Goal: Task Accomplishment & Management: Use online tool/utility

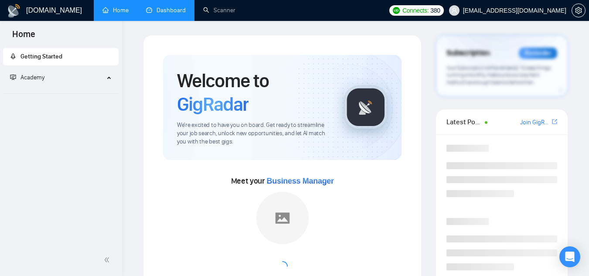
click at [150, 10] on link "Dashboard" at bounding box center [166, 10] width 40 height 7
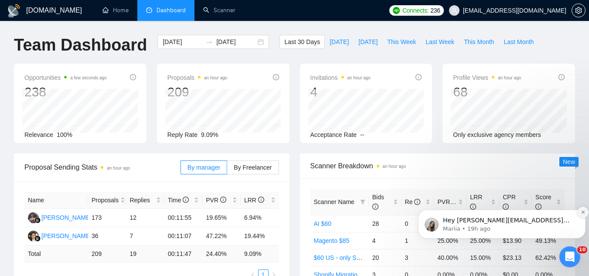
click at [583, 211] on icon "Dismiss notification" at bounding box center [582, 212] width 5 height 5
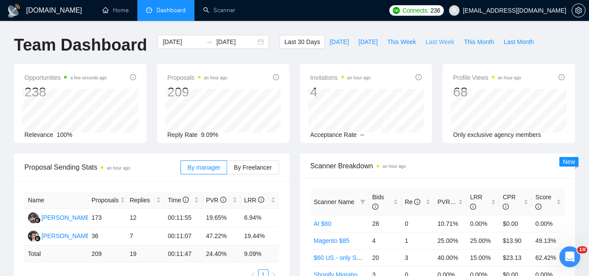
click at [428, 44] on span "Last Week" at bounding box center [439, 42] width 29 height 10
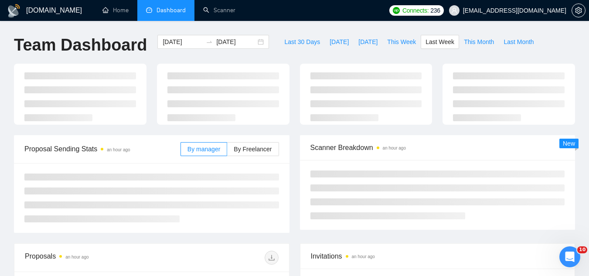
type input "[DATE]"
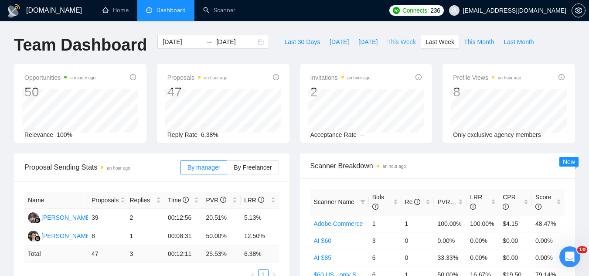
click at [387, 39] on span "This Week" at bounding box center [401, 42] width 29 height 10
type input "[DATE]"
type input "2025-09-28"
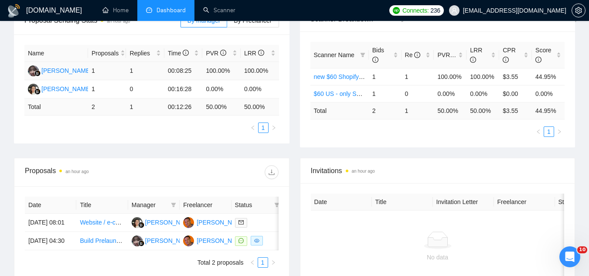
scroll to position [218, 0]
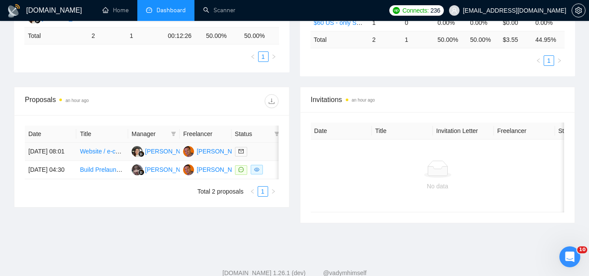
click at [102, 161] on td "Website / e-commerce devopment for clothing brand" at bounding box center [101, 151] width 51 height 18
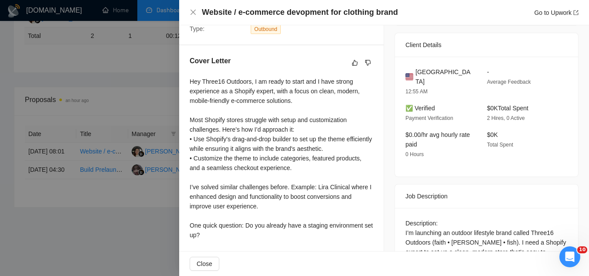
click at [140, 221] on div at bounding box center [294, 138] width 589 height 276
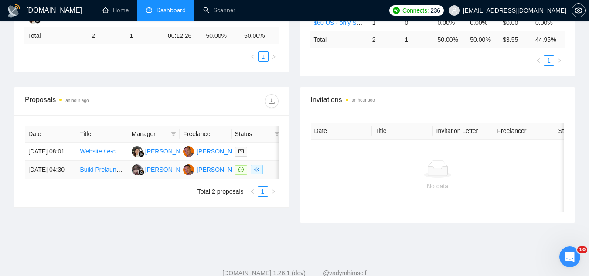
click at [124, 179] on td "Build Prelaunch Landing Page & Email Newsletter Signup" at bounding box center [101, 170] width 51 height 18
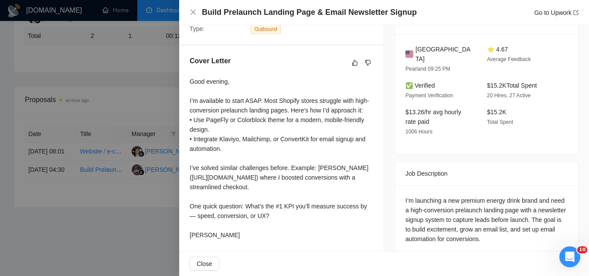
click at [136, 228] on div at bounding box center [294, 138] width 589 height 276
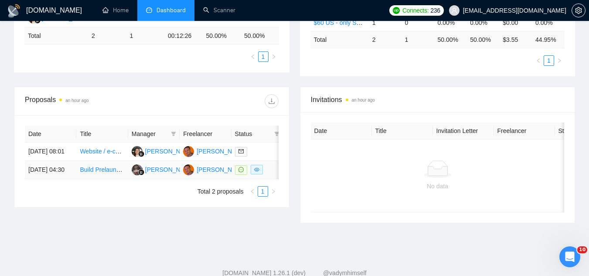
click at [105, 179] on td "Build Prelaunch Landing Page & Email Newsletter Signup" at bounding box center [101, 170] width 51 height 18
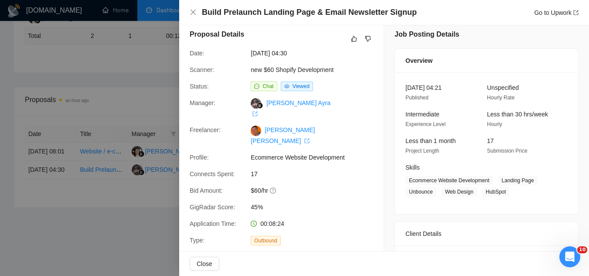
scroll to position [0, 0]
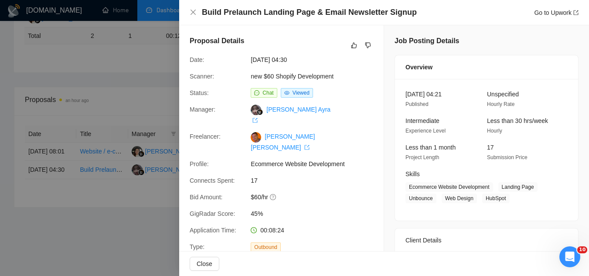
drag, startPoint x: 146, startPoint y: 233, endPoint x: 134, endPoint y: 222, distance: 16.0
click at [139, 227] on div at bounding box center [294, 138] width 589 height 276
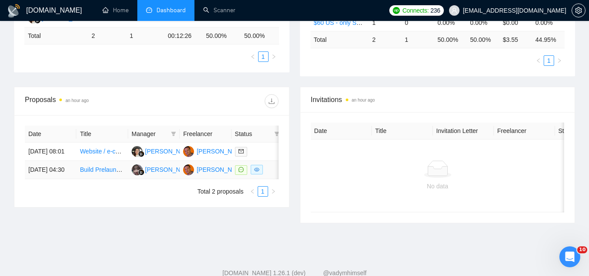
click at [106, 173] on link "Build Prelaunch Landing Page & Email Newsletter Signup" at bounding box center [158, 169] width 156 height 7
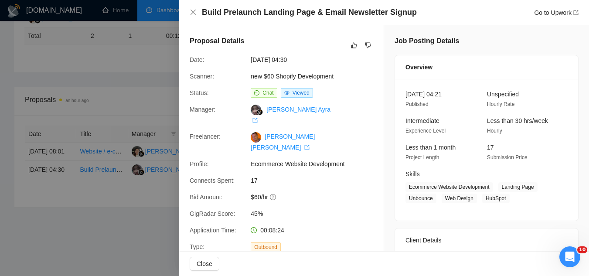
scroll to position [174, 0]
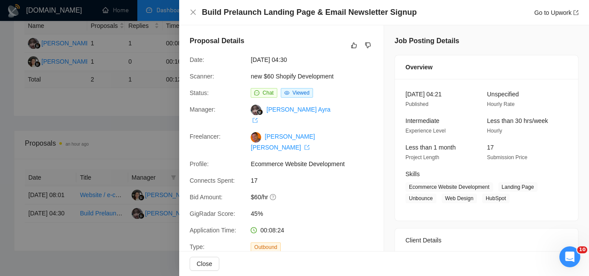
click at [115, 249] on div at bounding box center [294, 138] width 589 height 276
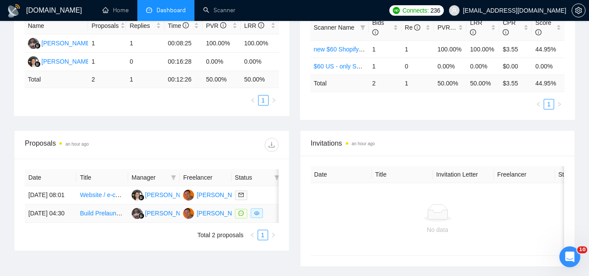
click at [101, 217] on link "Build Prelaunch Landing Page & Email Newsletter Signup" at bounding box center [158, 213] width 156 height 7
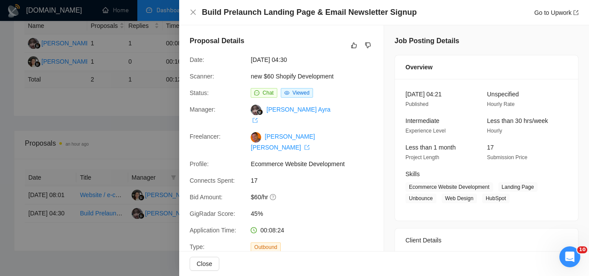
click at [148, 256] on div at bounding box center [294, 138] width 589 height 276
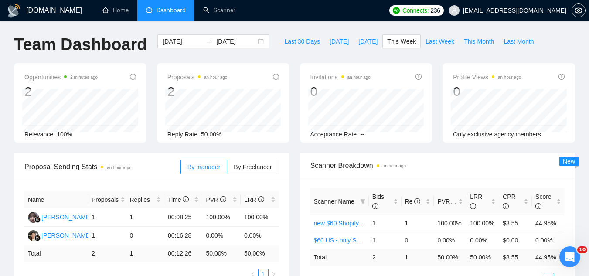
scroll to position [0, 0]
click at [437, 41] on span "Last Week" at bounding box center [439, 42] width 29 height 10
type input "[DATE]"
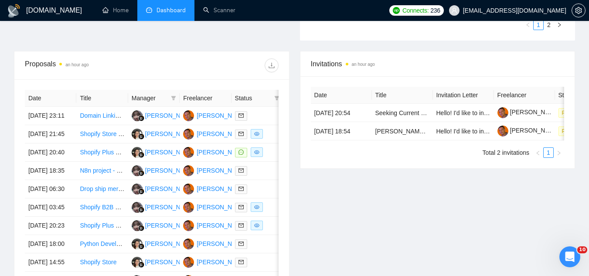
scroll to position [305, 0]
click at [103, 125] on td "Domain Linking for Shopify Store" at bounding box center [101, 115] width 51 height 18
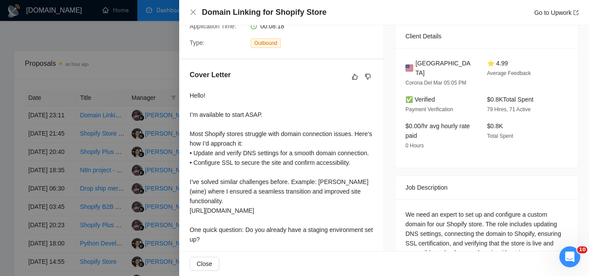
scroll to position [218, 0]
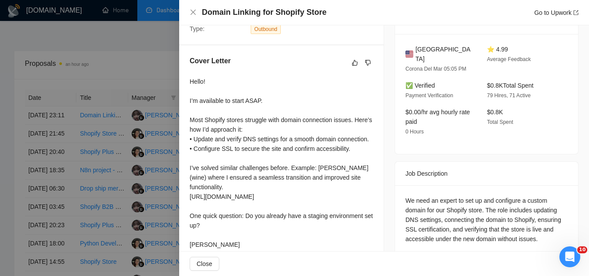
click at [142, 54] on div at bounding box center [294, 138] width 589 height 276
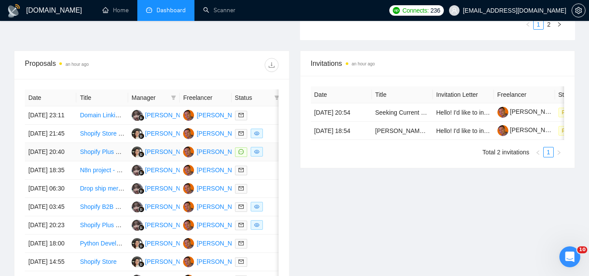
click at [107, 161] on td "Shopify Plus Developer for Health brand - Must have wellness expertise" at bounding box center [101, 152] width 51 height 18
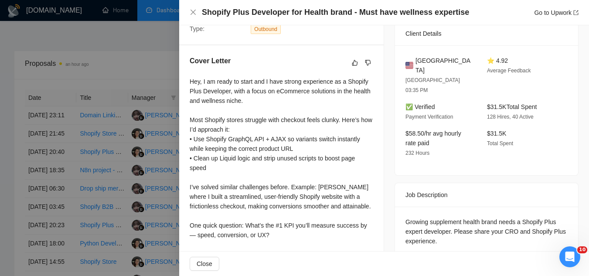
click at [148, 74] on div at bounding box center [294, 138] width 589 height 276
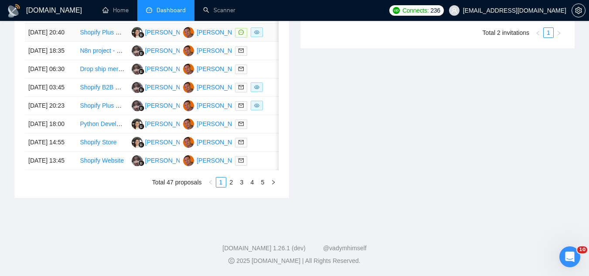
scroll to position [479, 0]
click at [111, 133] on td "Python Developer for Automated Data Extraction from Government PDFs" at bounding box center [101, 124] width 51 height 18
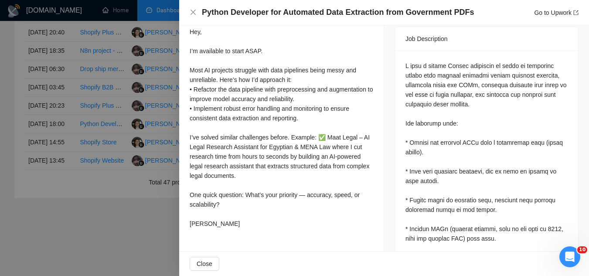
scroll to position [349, 0]
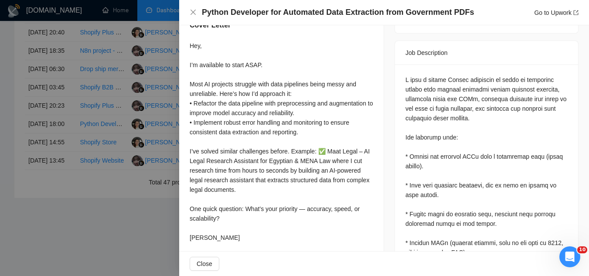
click at [97, 220] on div at bounding box center [294, 138] width 589 height 276
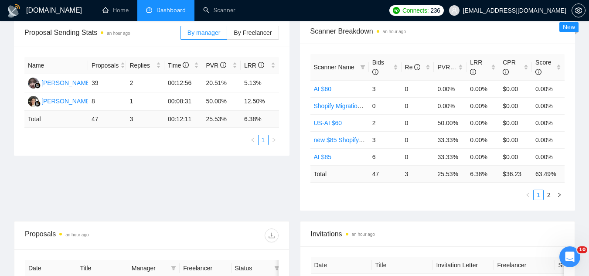
scroll to position [0, 0]
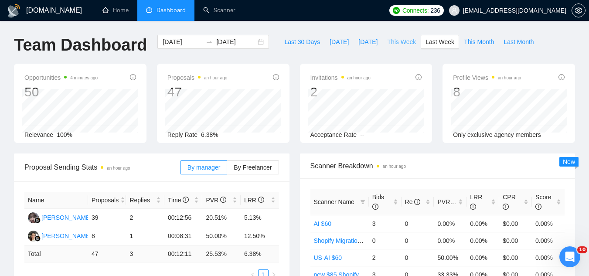
click at [387, 44] on span "This Week" at bounding box center [401, 42] width 29 height 10
type input "[DATE]"
type input "2025-09-28"
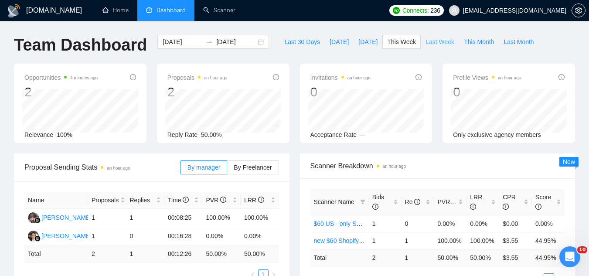
click at [425, 39] on span "Last Week" at bounding box center [439, 42] width 29 height 10
type input "[DATE]"
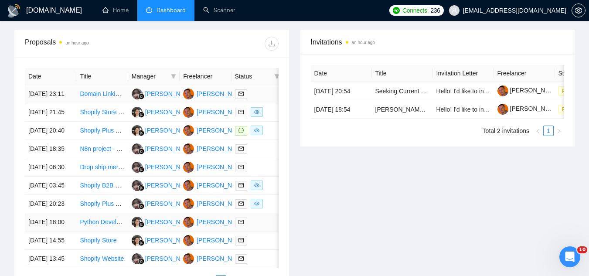
scroll to position [436, 0]
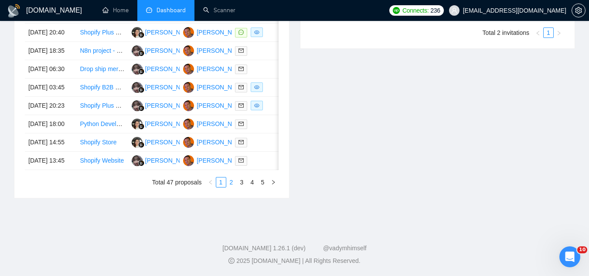
click at [229, 187] on link "2" at bounding box center [232, 182] width 10 height 10
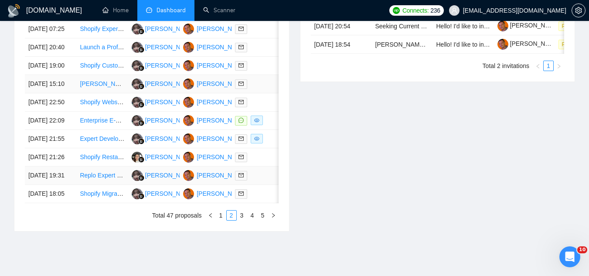
scroll to position [392, 0]
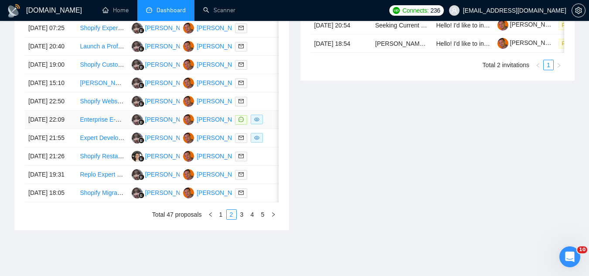
click at [119, 129] on td "Enterprise E-commerce Developer for Headless, AI-Powered Store with 1M SKUs" at bounding box center [101, 120] width 51 height 18
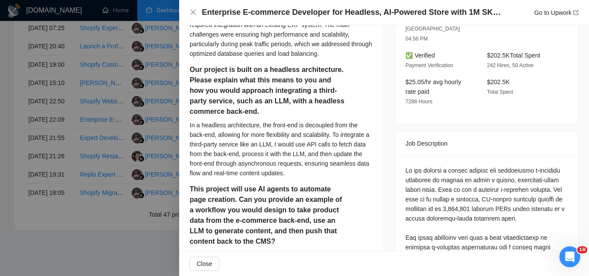
scroll to position [479, 0]
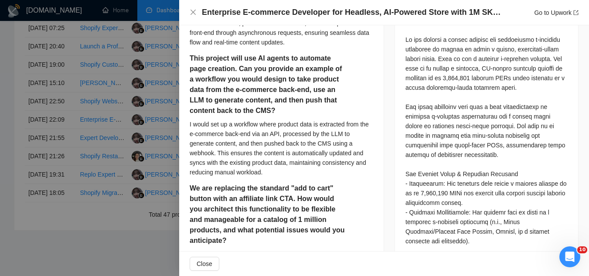
click at [161, 45] on div at bounding box center [294, 138] width 589 height 276
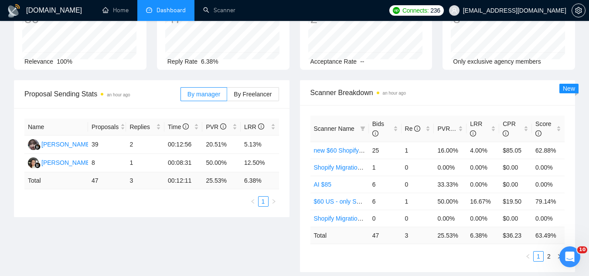
scroll to position [0, 0]
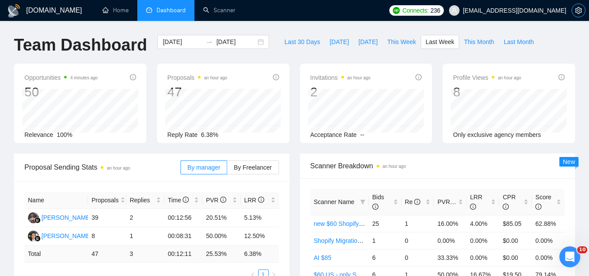
click at [577, 10] on icon "setting" at bounding box center [578, 10] width 7 height 7
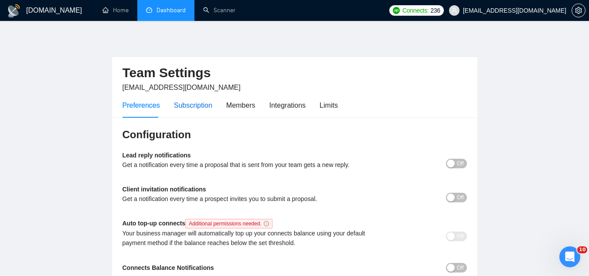
click at [196, 103] on div "Subscription" at bounding box center [193, 105] width 38 height 11
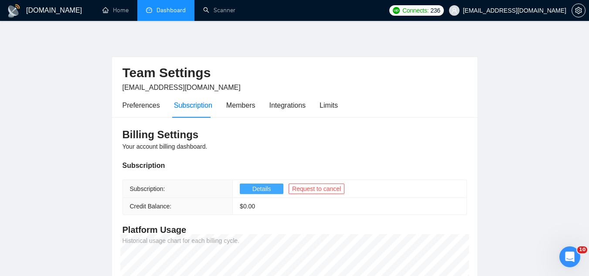
click at [272, 192] on button "Details" at bounding box center [262, 188] width 44 height 10
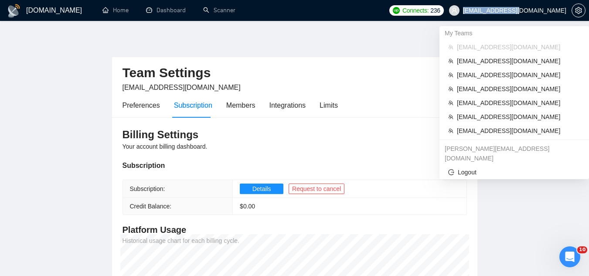
click at [565, 12] on span "[EMAIL_ADDRESS][DOMAIN_NAME]" at bounding box center [508, 11] width 128 height 28
copy span "[EMAIL_ADDRESS][DOMAIN_NAME]"
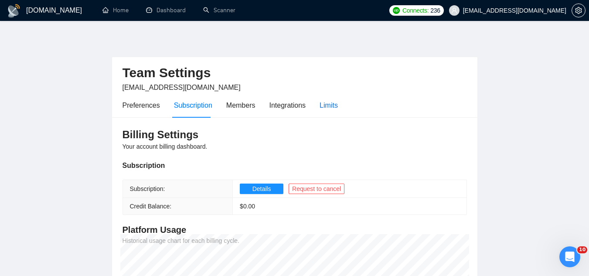
click at [329, 108] on div "Limits" at bounding box center [328, 105] width 18 height 11
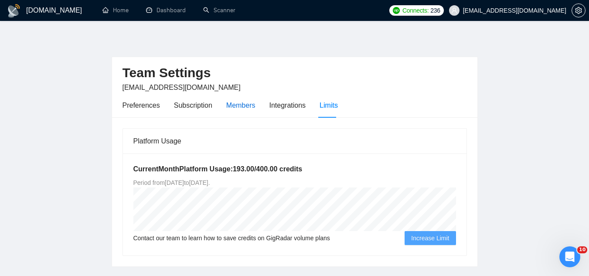
click at [238, 109] on div "Members" at bounding box center [240, 105] width 29 height 11
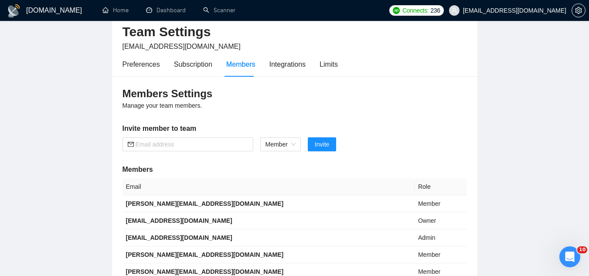
scroll to position [87, 0]
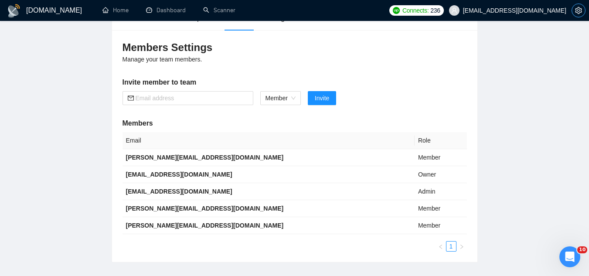
click at [580, 17] on button "button" at bounding box center [578, 10] width 14 height 14
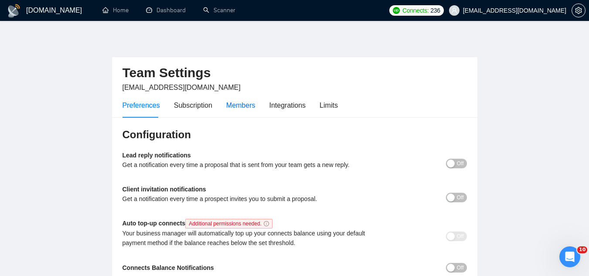
click at [248, 105] on div "Members" at bounding box center [240, 105] width 29 height 11
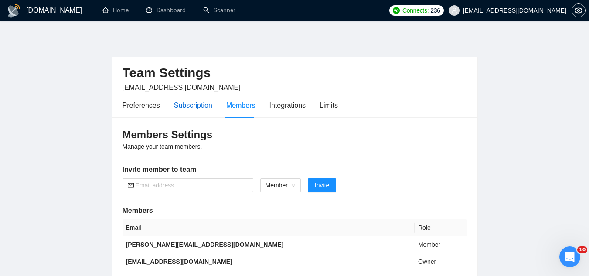
click at [203, 106] on div "Subscription" at bounding box center [193, 105] width 38 height 11
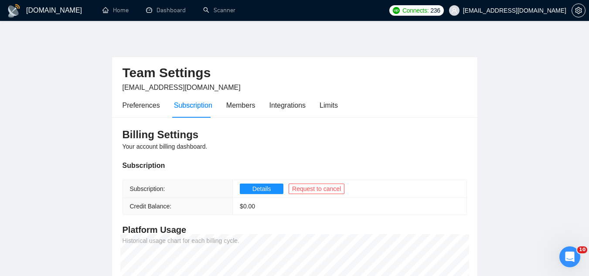
scroll to position [44, 0]
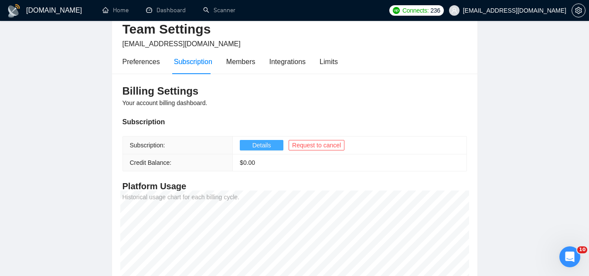
click at [252, 144] on span "Details" at bounding box center [261, 145] width 19 height 10
click at [176, 14] on link "Dashboard" at bounding box center [166, 10] width 40 height 7
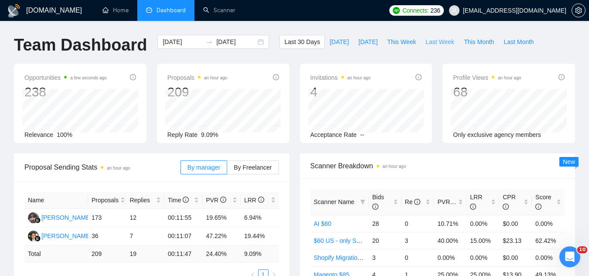
click at [425, 46] on span "Last Week" at bounding box center [439, 42] width 29 height 10
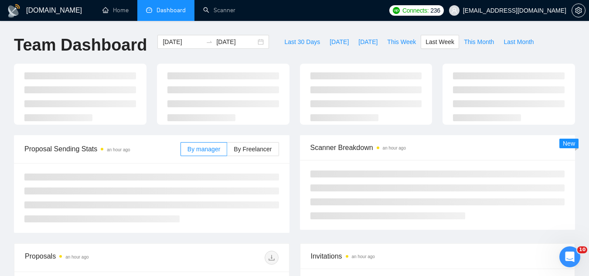
type input "[DATE]"
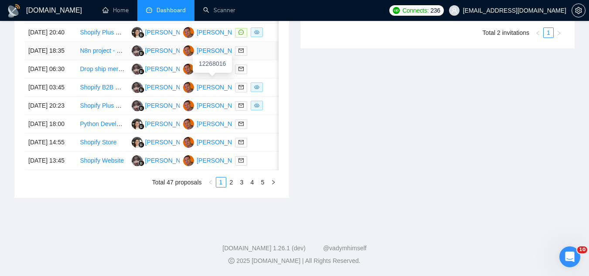
scroll to position [514, 0]
click at [231, 185] on link "2" at bounding box center [232, 182] width 10 height 10
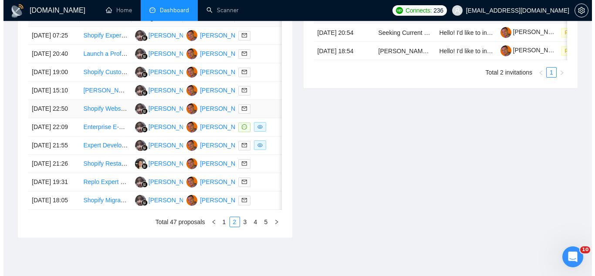
scroll to position [383, 0]
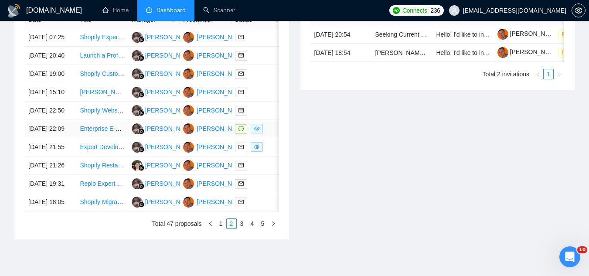
click at [124, 138] on td "Enterprise E-commerce Developer for Headless, AI-Powered Store with 1M SKUs" at bounding box center [101, 129] width 51 height 18
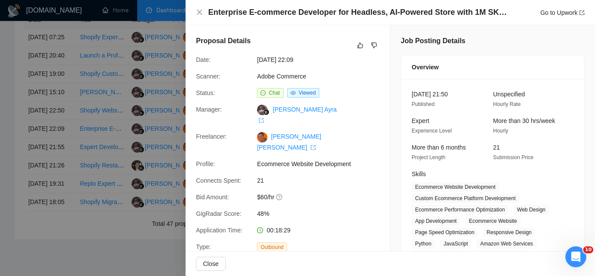
click at [115, 52] on div at bounding box center [297, 138] width 595 height 276
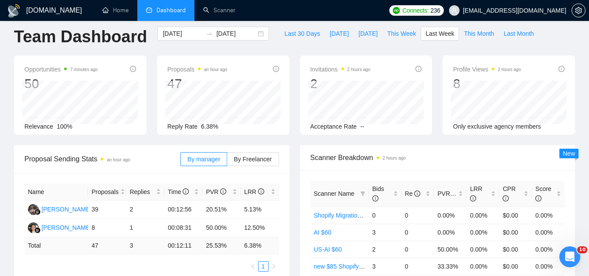
scroll to position [0, 0]
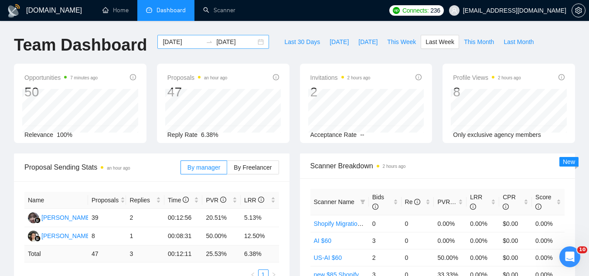
click at [169, 39] on input "[DATE]" at bounding box center [183, 42] width 40 height 10
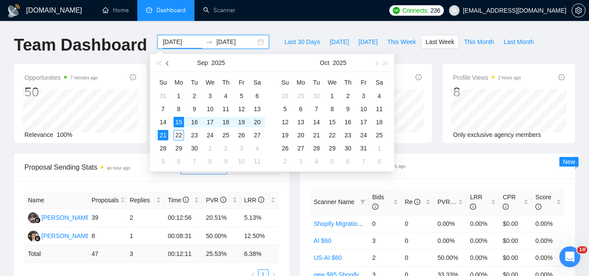
click at [167, 66] on button "button" at bounding box center [168, 62] width 10 height 17
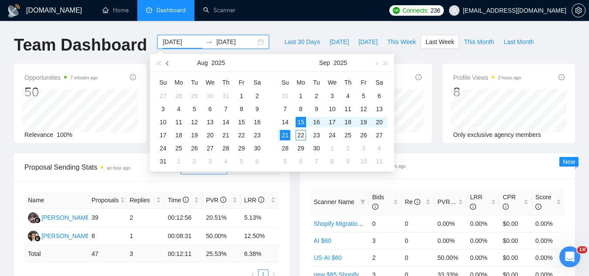
click at [167, 66] on button "button" at bounding box center [168, 62] width 10 height 17
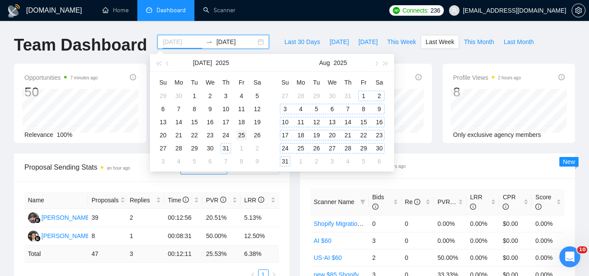
type input "[DATE]"
click at [241, 137] on div "25" at bounding box center [241, 135] width 10 height 10
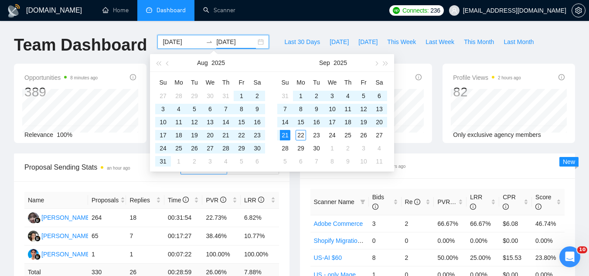
click at [305, 201] on div "Scanner Name Bids Re PVR LRR CPR Score Adobe Commerce 3 2 66.67% 66.67% $6.08 4…" at bounding box center [437, 261] width 275 height 167
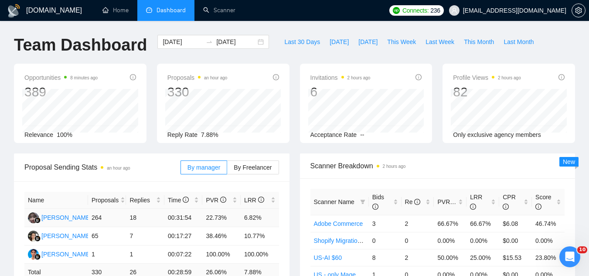
scroll to position [174, 0]
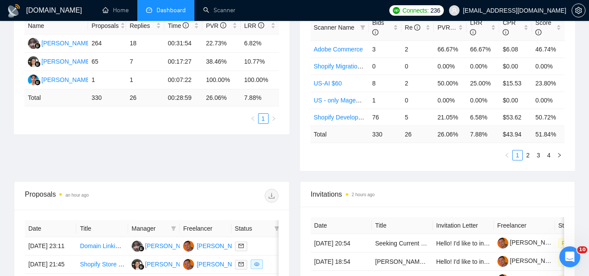
click at [526, 14] on div "Click to sort descending" at bounding box center [515, 7] width 72 height 15
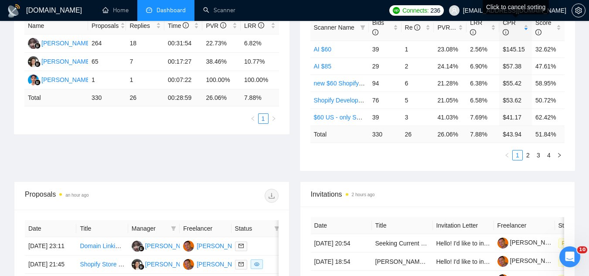
click at [542, 16] on div "Click to cancel sorting" at bounding box center [515, 10] width 66 height 21
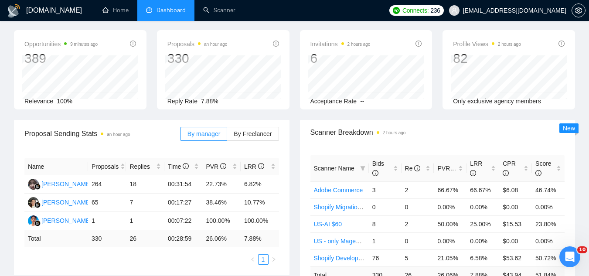
scroll to position [0, 0]
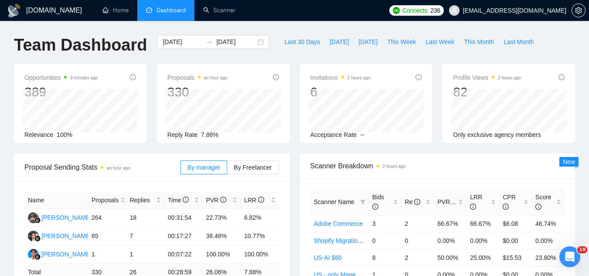
click at [545, 17] on span "[EMAIL_ADDRESS][DOMAIN_NAME]" at bounding box center [508, 11] width 128 height 28
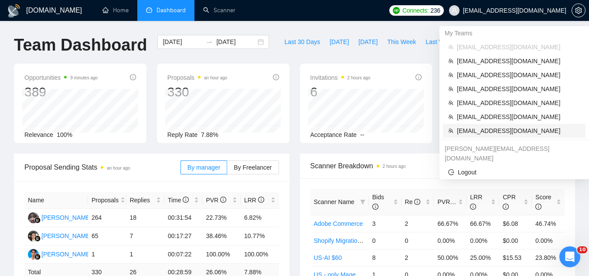
click at [499, 135] on span "[EMAIL_ADDRESS][DOMAIN_NAME]" at bounding box center [518, 131] width 123 height 10
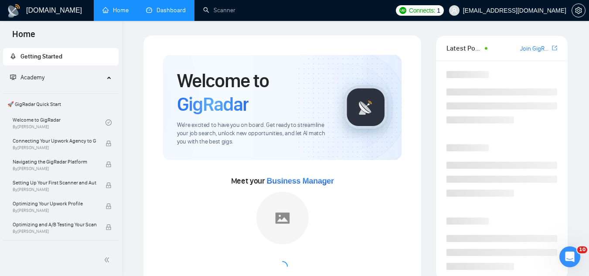
click at [168, 14] on link "Dashboard" at bounding box center [166, 10] width 40 height 7
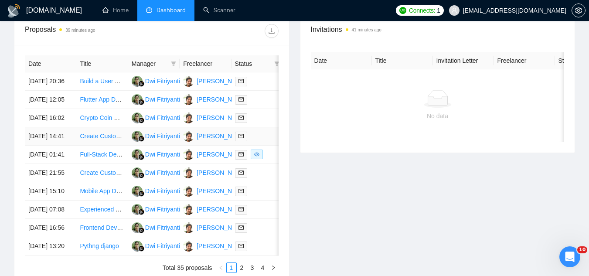
scroll to position [339, 0]
click at [93, 84] on link "Build a User Authentication API in Python" at bounding box center [136, 80] width 112 height 7
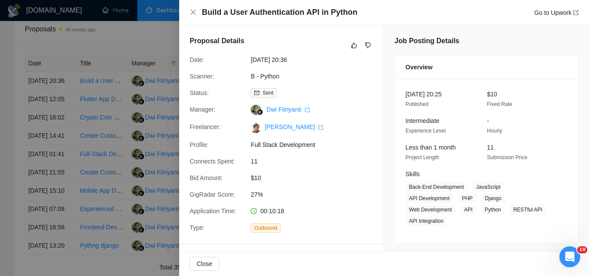
click at [143, 33] on div at bounding box center [294, 138] width 589 height 276
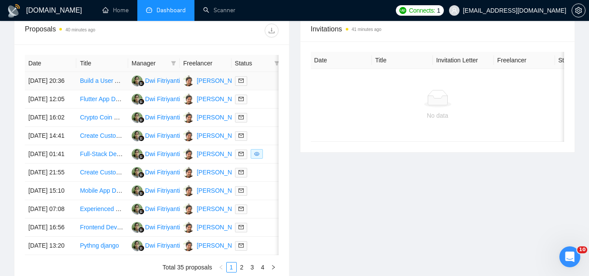
scroll to position [349, 0]
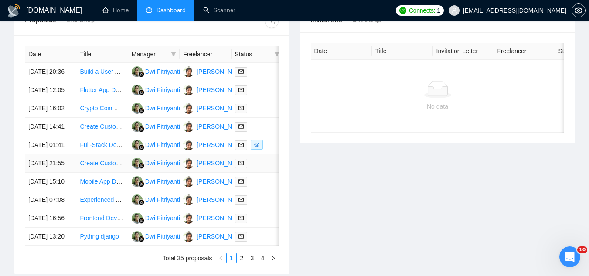
click at [109, 173] on td "Create Custom Solution To track Click and Hold Captcha Progress" at bounding box center [101, 163] width 51 height 18
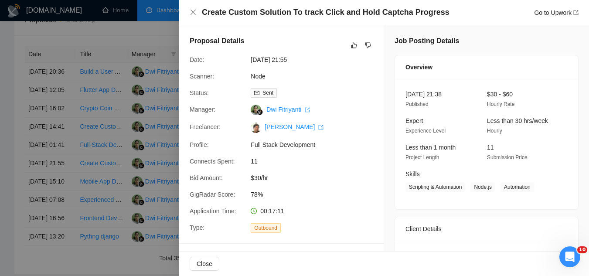
click at [148, 41] on div at bounding box center [294, 138] width 589 height 276
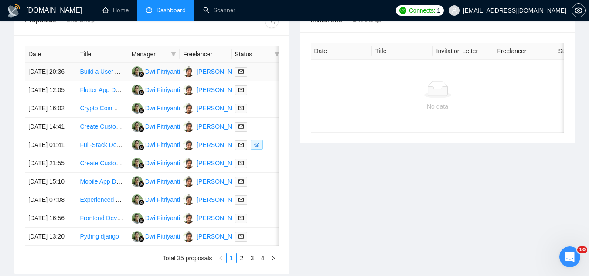
click at [105, 81] on td "Build a User Authentication API in Python" at bounding box center [101, 72] width 51 height 18
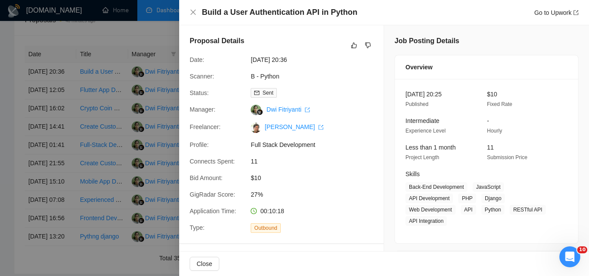
scroll to position [218, 0]
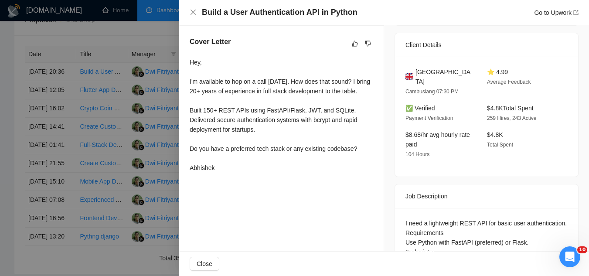
click at [123, 35] on div at bounding box center [294, 138] width 589 height 276
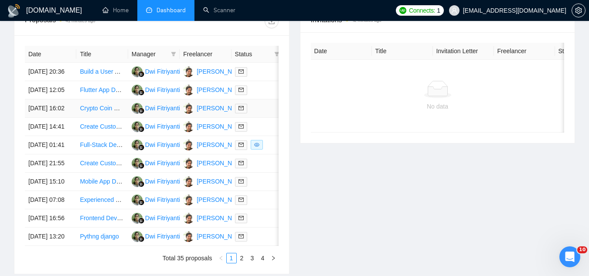
click at [112, 118] on td "Crypto Coin Wallet App,React Native Mobile App, Full Admin dashboard, High Qual…" at bounding box center [101, 108] width 51 height 18
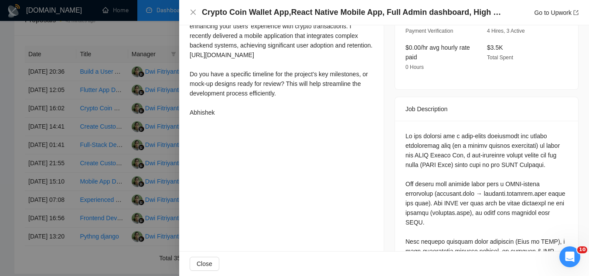
scroll to position [305, 0]
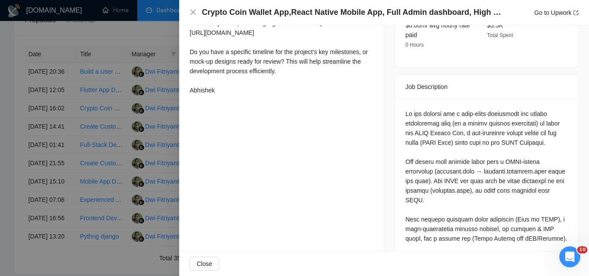
click at [110, 39] on div at bounding box center [294, 138] width 589 height 276
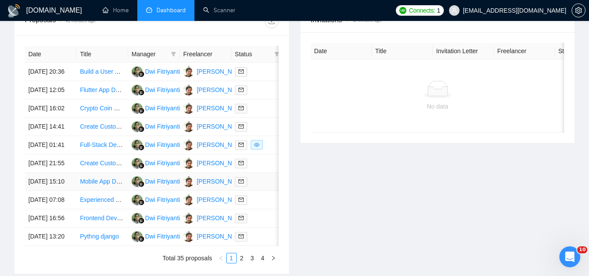
click at [101, 191] on td "Mobile App Developer Needed for iOS and Android Service-Based App" at bounding box center [101, 182] width 51 height 18
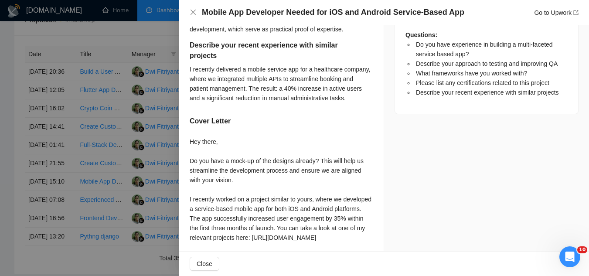
scroll to position [522, 0]
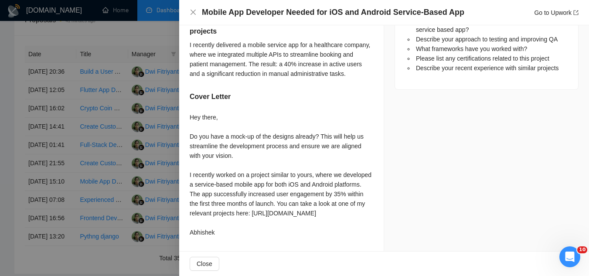
click at [120, 39] on div at bounding box center [294, 138] width 589 height 276
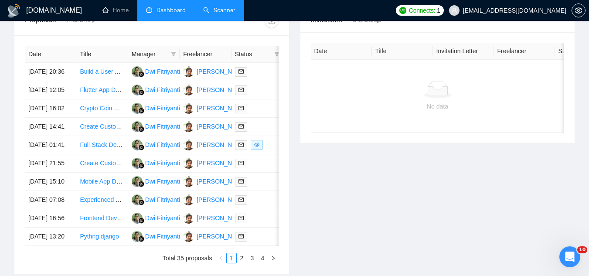
click at [229, 14] on link "Scanner" at bounding box center [219, 10] width 32 height 7
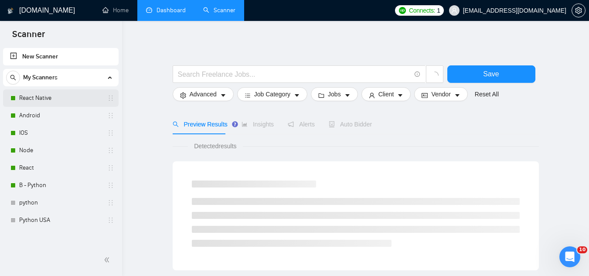
click at [58, 92] on link "React Native" at bounding box center [60, 97] width 83 height 17
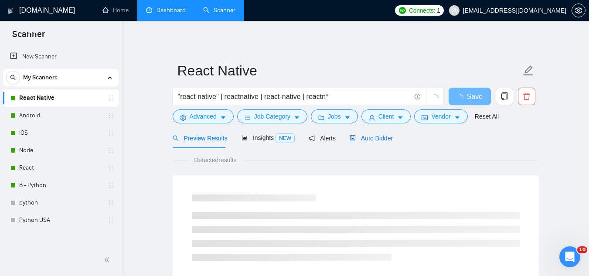
click at [374, 139] on span "Auto Bidder" at bounding box center [370, 138] width 43 height 7
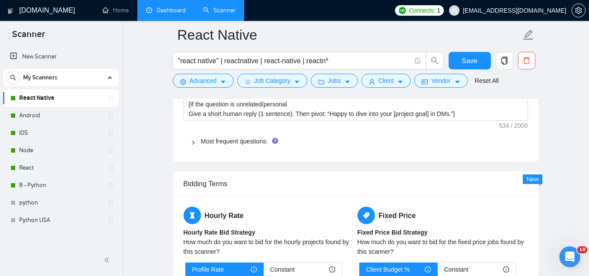
scroll to position [1351, 0]
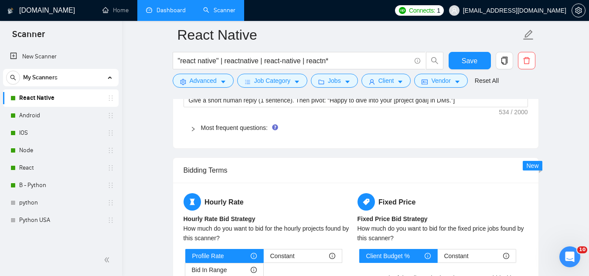
click at [214, 121] on div "Most frequent questions:" at bounding box center [355, 128] width 344 height 20
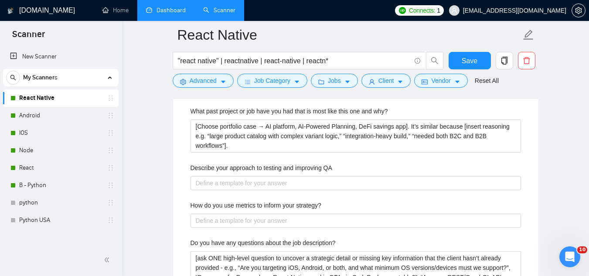
scroll to position [1656, 0]
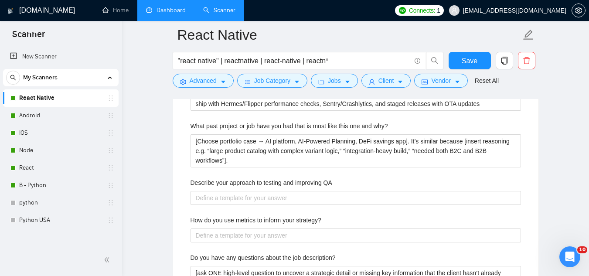
click at [490, 16] on span "[EMAIL_ADDRESS][DOMAIN_NAME]" at bounding box center [508, 11] width 128 height 28
click at [579, 11] on icon "setting" at bounding box center [578, 10] width 7 height 7
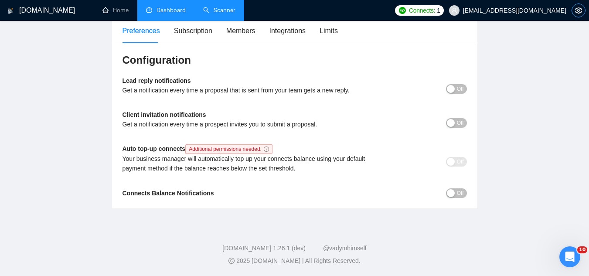
scroll to position [75, 0]
click at [205, 30] on div "Subscription" at bounding box center [193, 30] width 38 height 11
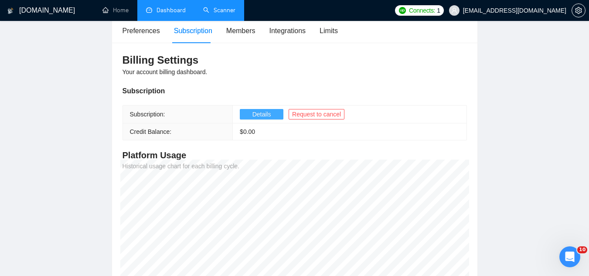
click at [257, 116] on span "Details" at bounding box center [261, 114] width 19 height 10
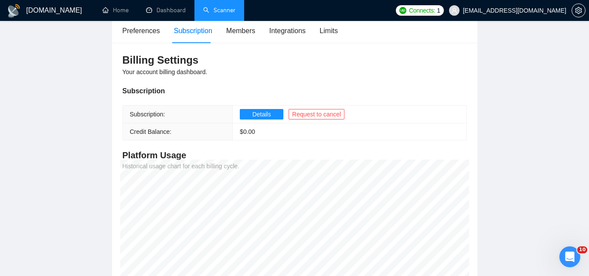
click at [216, 14] on link "Scanner" at bounding box center [219, 10] width 32 height 7
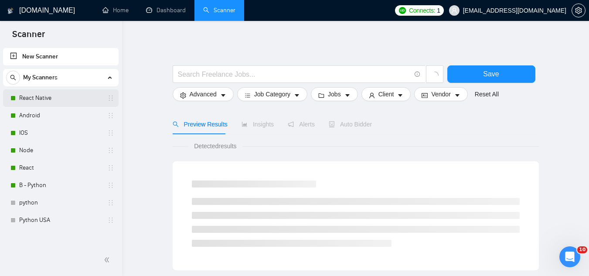
click at [64, 98] on link "React Native" at bounding box center [60, 97] width 83 height 17
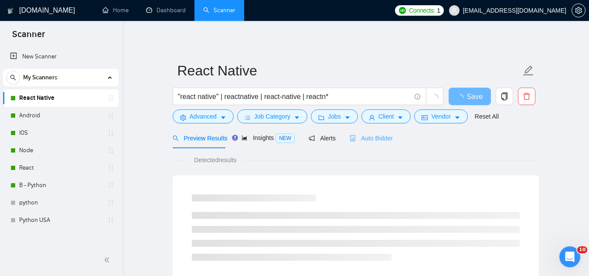
click at [368, 143] on div "Auto Bidder" at bounding box center [370, 138] width 43 height 20
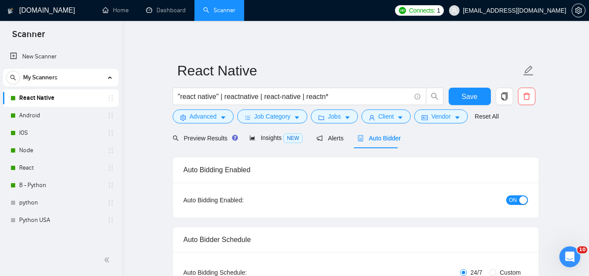
click at [499, 18] on span "[EMAIL_ADDRESS][DOMAIN_NAME]" at bounding box center [508, 11] width 128 height 28
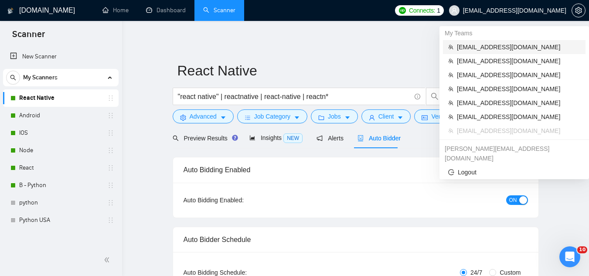
click at [504, 45] on span "[EMAIL_ADDRESS][DOMAIN_NAME]" at bounding box center [518, 47] width 123 height 10
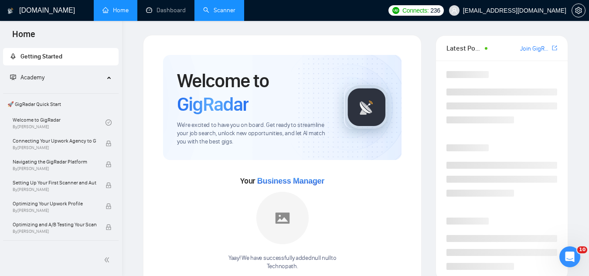
click at [231, 14] on link "Scanner" at bounding box center [219, 10] width 32 height 7
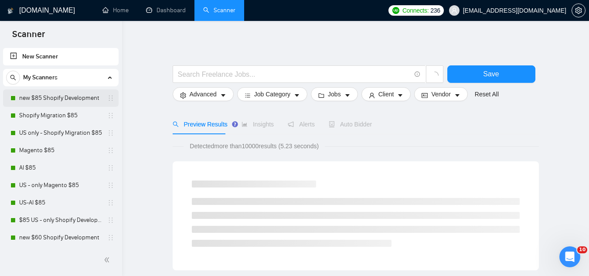
click at [64, 102] on link "new $85 Shopify Development" at bounding box center [60, 97] width 83 height 17
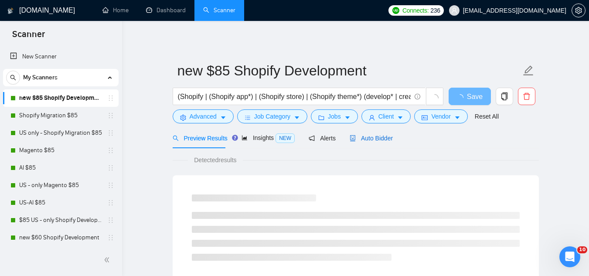
click at [372, 139] on span "Auto Bidder" at bounding box center [370, 138] width 43 height 7
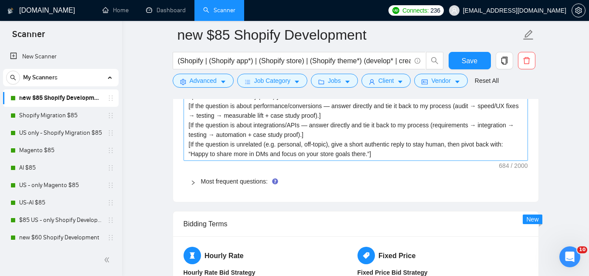
scroll to position [1351, 0]
click at [232, 177] on link "Most frequent questions:" at bounding box center [234, 180] width 67 height 7
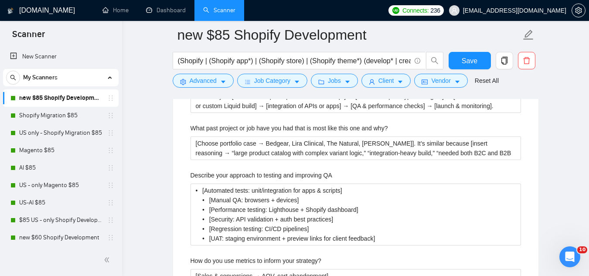
scroll to position [1656, 0]
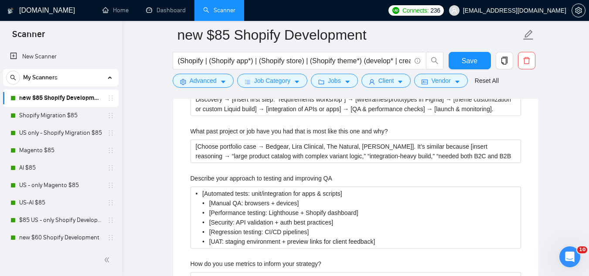
click at [229, 173] on label "Describe your approach to testing and improving QA" at bounding box center [261, 178] width 142 height 10
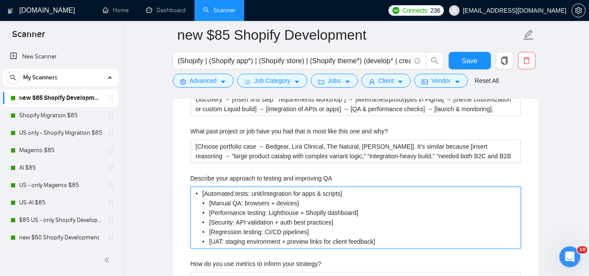
click at [229, 187] on QA "• [Automated tests: unit/integration for apps & scripts] • [Manual QA: browsers…" at bounding box center [355, 218] width 330 height 62
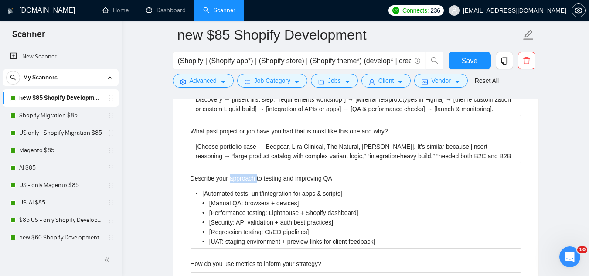
click at [229, 173] on label "Describe your approach to testing and improving QA" at bounding box center [261, 178] width 142 height 10
click at [229, 187] on QA "• [Automated tests: unit/integration for apps & scripts] • [Manual QA: browsers…" at bounding box center [355, 218] width 330 height 62
click at [229, 173] on label "Describe your approach to testing and improving QA" at bounding box center [261, 178] width 142 height 10
click at [229, 187] on QA "• [Automated tests: unit/integration for apps & scripts] • [Manual QA: browsers…" at bounding box center [355, 218] width 330 height 62
copy label "Describe your approach to testing and improving QA"
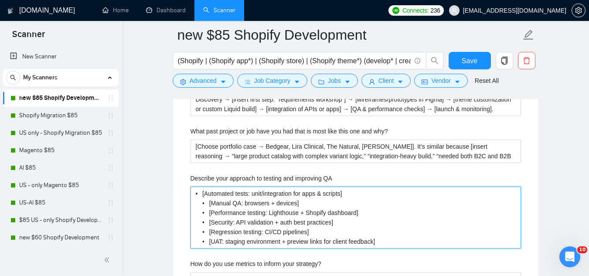
click at [251, 187] on QA "• [Automated tests: unit/integration for apps & scripts] • [Manual QA: browsers…" at bounding box center [355, 218] width 330 height 62
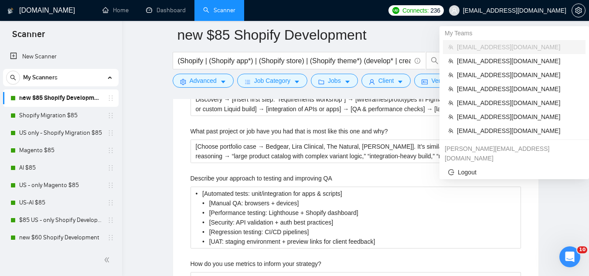
click at [528, 10] on span "[EMAIL_ADDRESS][DOMAIN_NAME]" at bounding box center [514, 10] width 103 height 0
click at [505, 132] on span "[EMAIL_ADDRESS][DOMAIN_NAME]" at bounding box center [518, 131] width 123 height 10
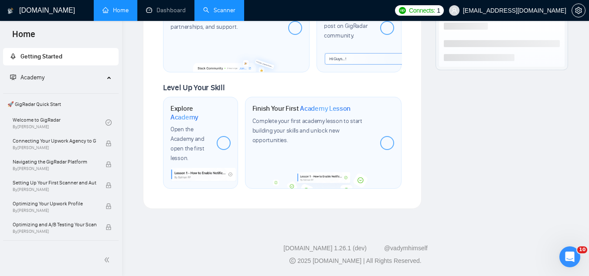
scroll to position [526, 0]
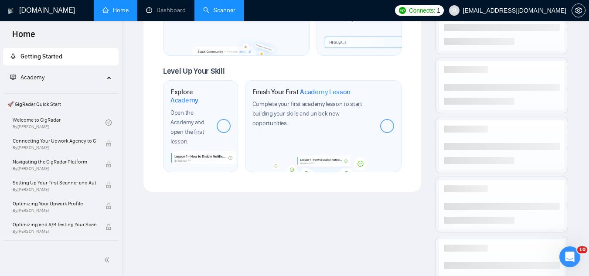
click at [216, 14] on link "Scanner" at bounding box center [219, 10] width 32 height 7
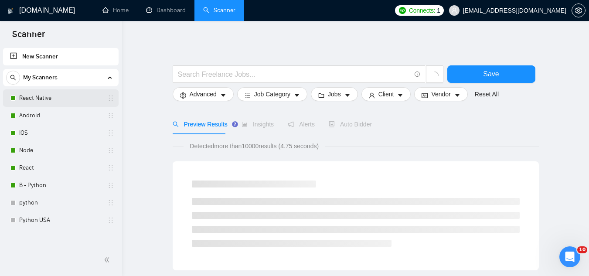
click at [68, 101] on link "React Native" at bounding box center [60, 97] width 83 height 17
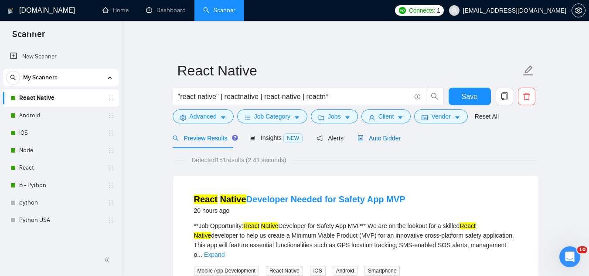
click at [370, 140] on span "Auto Bidder" at bounding box center [378, 138] width 43 height 7
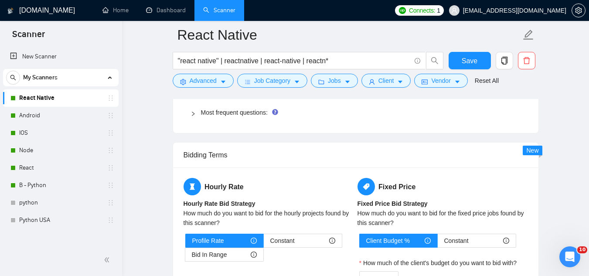
scroll to position [1351, 0]
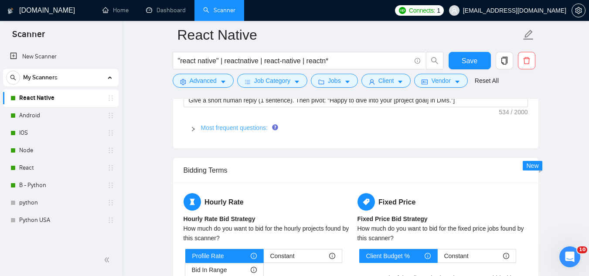
click at [229, 131] on link "Most frequent questions:" at bounding box center [234, 127] width 67 height 7
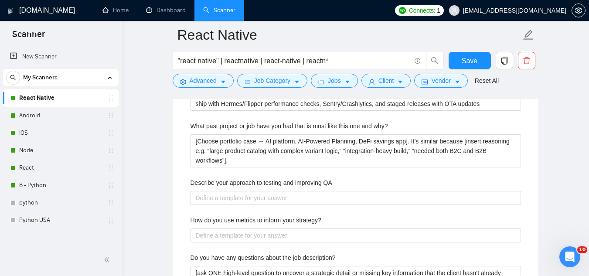
scroll to position [1699, 0]
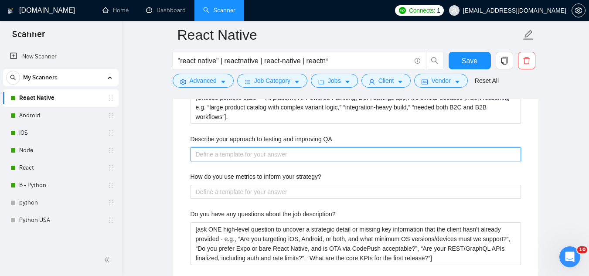
click at [260, 156] on QA "Describe your approach to testing and improving QA" at bounding box center [355, 154] width 330 height 14
paste QA "• [Automated: unit/integration (Jest, RN Testing Library); E2E (Detox)] • [Manu…"
type QA "• [Automated: unit/integration (Jest, RN Testing Library); E2E (Detox)] • [Manu…"
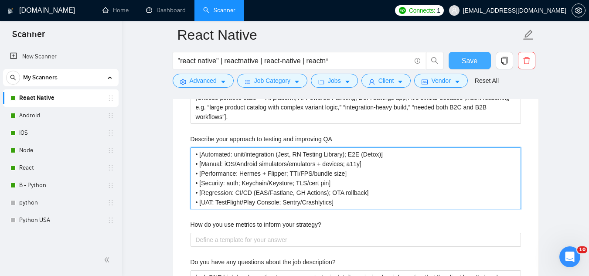
type QA "• [Automated: unit/integration (Jest, RN Testing Library); E2E (Detox)] • [Manu…"
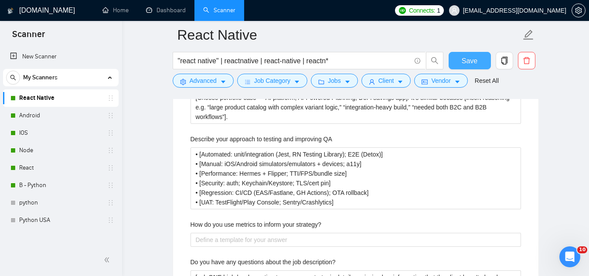
click at [460, 63] on button "Save" at bounding box center [469, 60] width 42 height 17
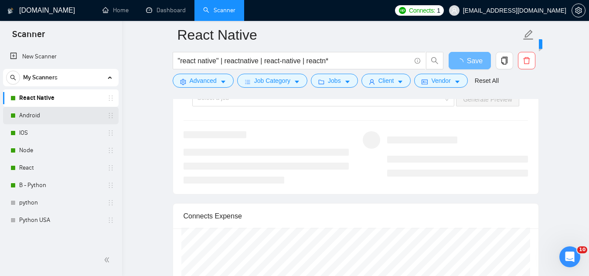
click at [57, 114] on link "Android" at bounding box center [60, 115] width 83 height 17
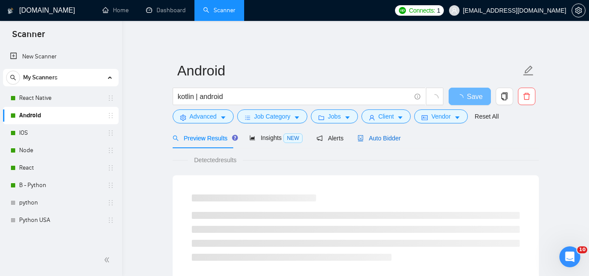
click at [384, 139] on span "Auto Bidder" at bounding box center [378, 138] width 43 height 7
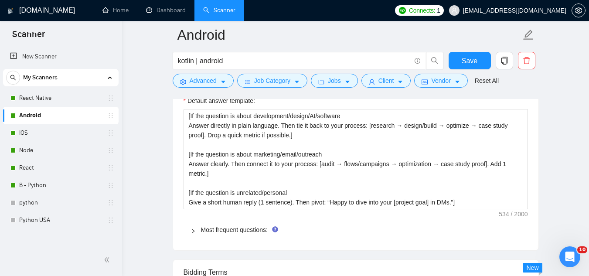
scroll to position [1264, 0]
click at [247, 231] on link "Most frequent questions:" at bounding box center [234, 228] width 67 height 7
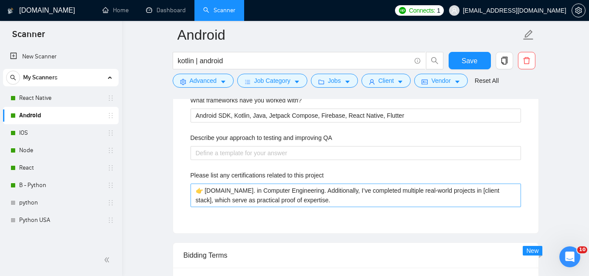
scroll to position [1482, 0]
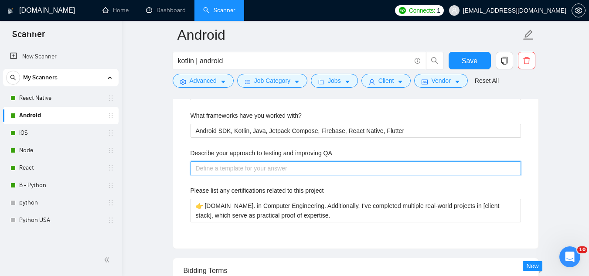
click at [262, 172] on QA "Describe your approach to testing and improving QA" at bounding box center [355, 168] width 330 height 14
paste QA "• [Automated: unit/integration (JUnit, Robolectric); UI/instrumentation (Espres…"
type QA "• [Automated: unit/integration (JUnit, Robolectric); UI/instrumentation (Espres…"
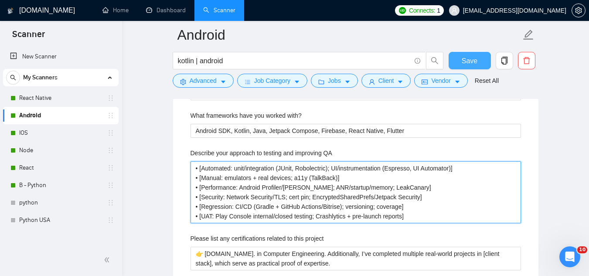
type QA "• [Automated: unit/integration (JUnit, Robolectric); UI/instrumentation (Espres…"
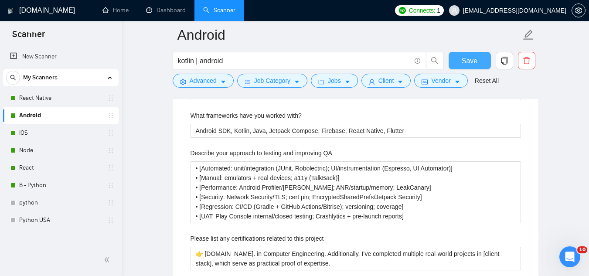
click at [463, 62] on span "Save" at bounding box center [469, 60] width 16 height 11
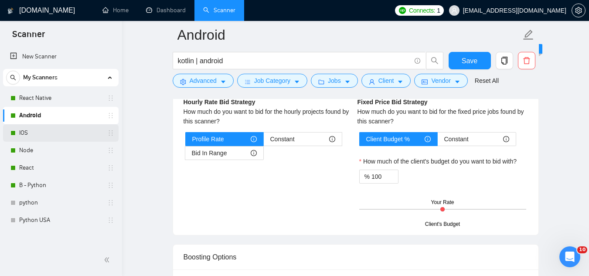
click at [68, 137] on link "IOS" at bounding box center [60, 132] width 83 height 17
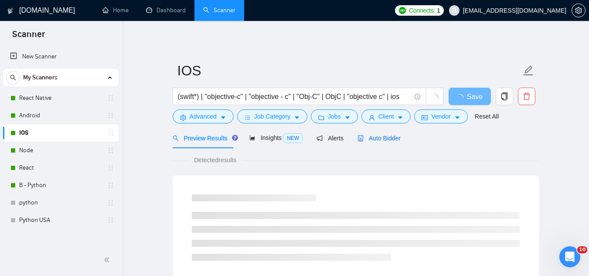
click at [374, 139] on span "Auto Bidder" at bounding box center [378, 138] width 43 height 7
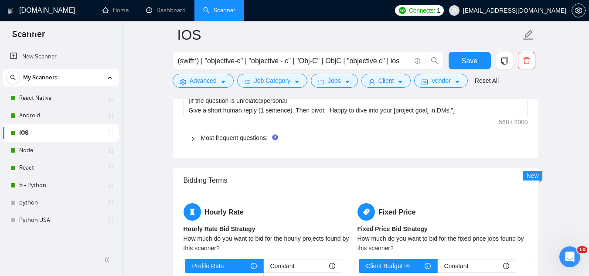
scroll to position [1394, 0]
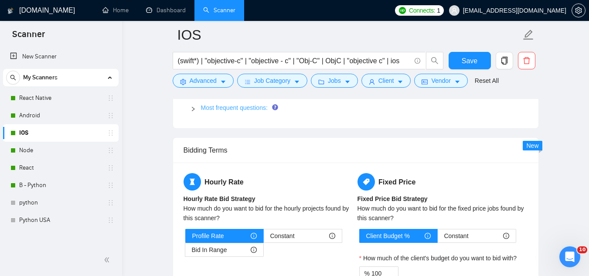
click at [224, 110] on link "Most frequent questions:" at bounding box center [234, 107] width 67 height 7
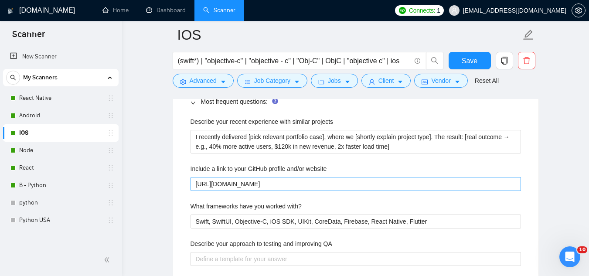
scroll to position [1482, 0]
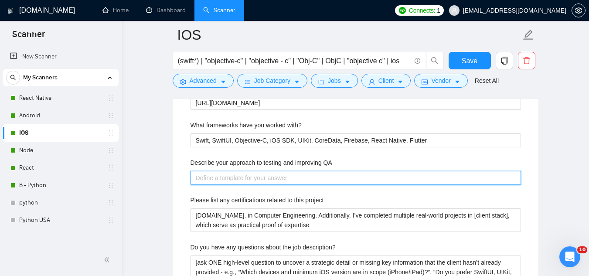
click at [278, 171] on QA "Describe your approach to testing and improving QA" at bounding box center [355, 178] width 330 height 14
paste QA "• [Automated: unit/integration (XCTest); UI (XCUITest); snapshot] • [Manual: si…"
type QA "• [Automated: unit/integration (XCTest); UI (XCUITest); snapshot] • [Manual: si…"
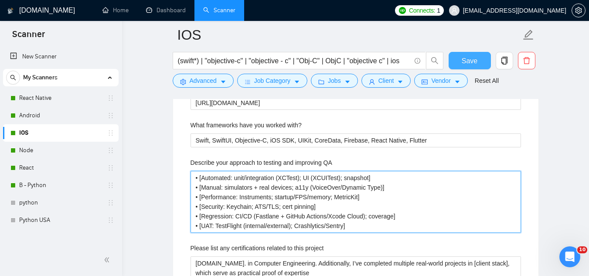
type QA "• [Automated: unit/integration (XCTest); UI (XCUITest); snapshot] • [Manual: si…"
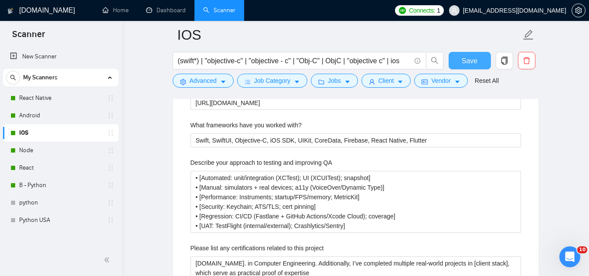
click at [466, 60] on span "Save" at bounding box center [469, 60] width 16 height 11
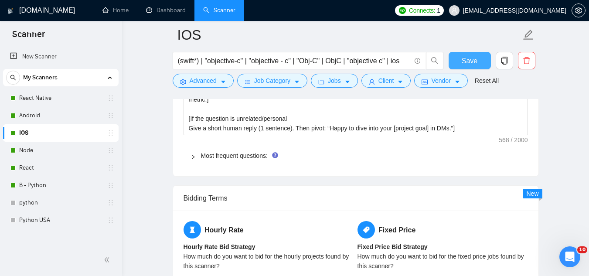
scroll to position [1351, 0]
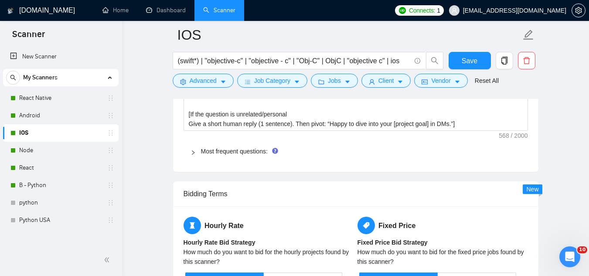
click at [254, 146] on span "Most frequent questions:" at bounding box center [361, 151] width 320 height 10
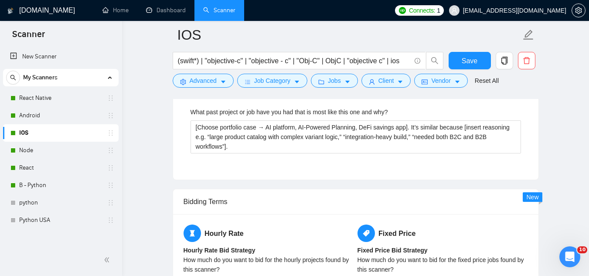
scroll to position [1917, 0]
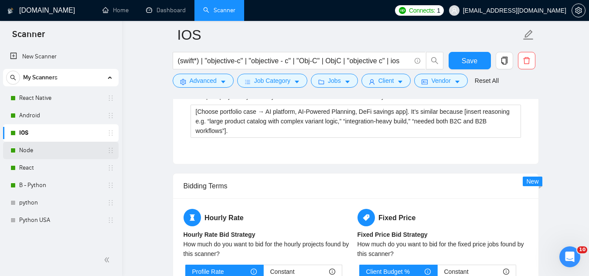
click at [51, 152] on link "Node" at bounding box center [60, 150] width 83 height 17
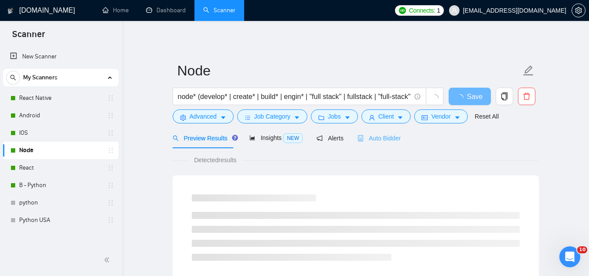
click at [375, 143] on div "Auto Bidder" at bounding box center [378, 138] width 43 height 20
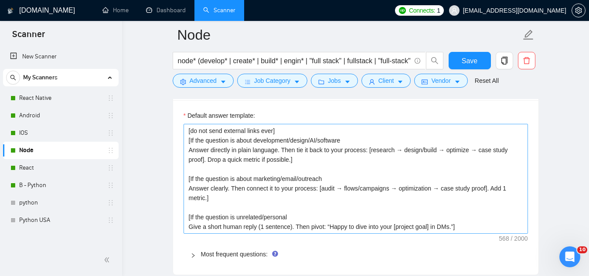
scroll to position [1307, 0]
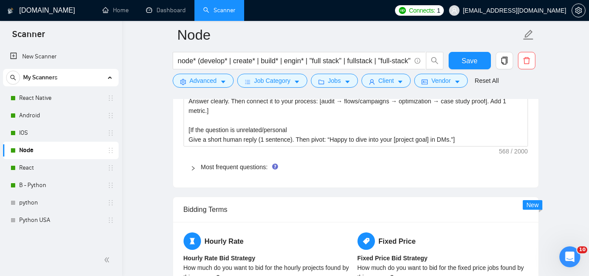
click at [239, 160] on div "Most frequent questions:" at bounding box center [355, 167] width 344 height 20
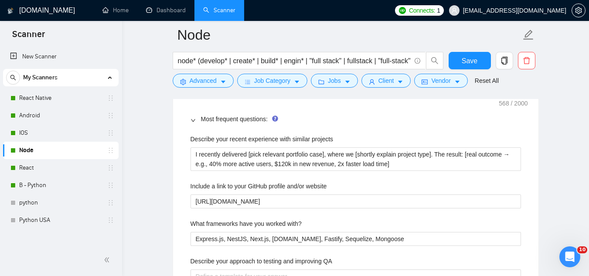
scroll to position [1438, 0]
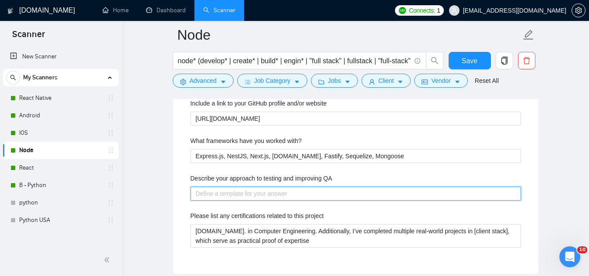
click at [263, 199] on QA "Describe your approach to testing and improving QA" at bounding box center [355, 194] width 330 height 14
click at [301, 193] on QA "Describe your approach to testing and improving QA" at bounding box center [355, 194] width 330 height 14
paste QA "[Automated: unit/integration (Jest/Mocha + Supertest); contract/e2e (Pact/Playw…"
type QA "[Automated: unit/integration (Jest/Mocha + Supertest); contract/e2e (Pact/Playw…"
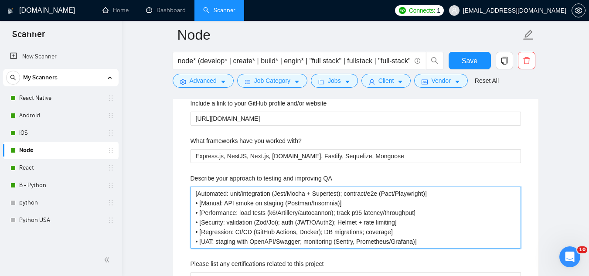
click at [195, 195] on QA "[Automated: unit/integration (Jest/Mocha + Supertest); contract/e2e (Pact/Playw…" at bounding box center [355, 218] width 330 height 62
type QA "[Automated: unit/integration (Jest/Mocha + Supertest); contract/e2e (Pact/Playw…"
click at [224, 195] on QA "[Automated: unit/integration (Jest/Mocha + Supertest); contract/e2e (Pact/Playw…" at bounding box center [355, 218] width 330 height 62
click at [225, 194] on QA "[Automated: unit/integration (Jest/Mocha + Supertest); contract/e2e (Pact/Playw…" at bounding box center [355, 218] width 330 height 62
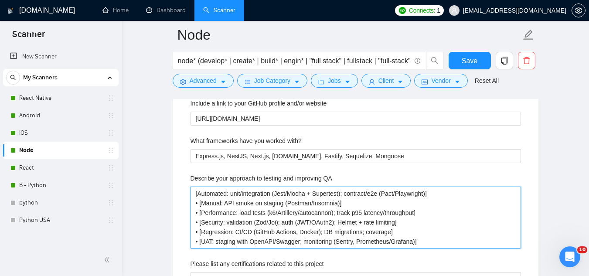
click at [225, 194] on QA "[Automated: unit/integration (Jest/Mocha + Supertest); contract/e2e (Pact/Playw…" at bounding box center [355, 218] width 330 height 62
drag, startPoint x: 427, startPoint y: 242, endPoint x: 180, endPoint y: 176, distance: 256.3
click at [180, 176] on div "Default answer template: [do not send external links ever] [If the question is …" at bounding box center [355, 101] width 365 height 439
paste QA "•"
type QA "• [Automated: unit/integration (Jest/Mocha + Supertest); contract/e2e (Pact/Pla…"
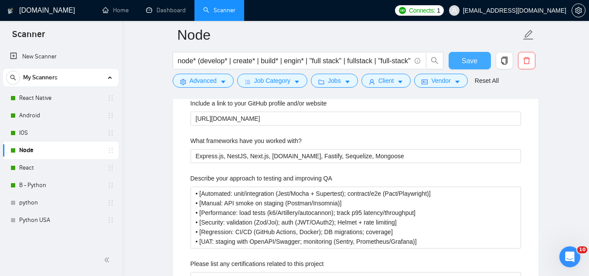
click at [465, 62] on span "Save" at bounding box center [469, 60] width 16 height 11
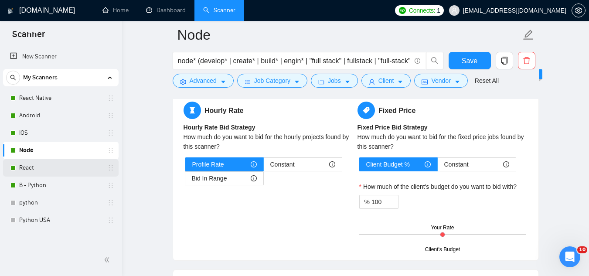
click at [59, 166] on link "React" at bounding box center [60, 167] width 83 height 17
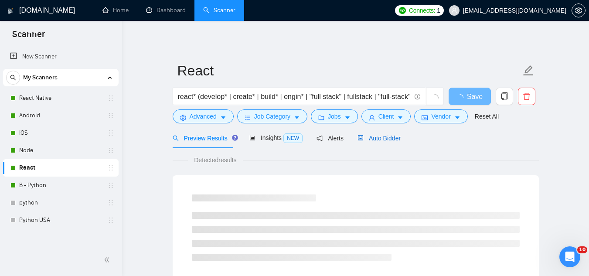
click at [386, 137] on span "Auto Bidder" at bounding box center [378, 138] width 43 height 7
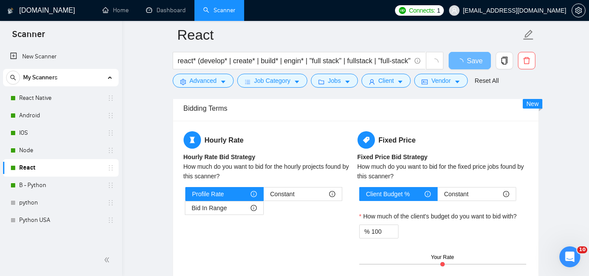
scroll to position [1351, 0]
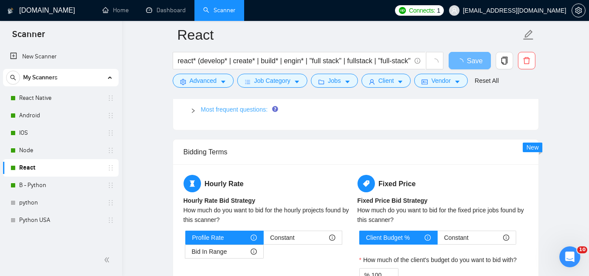
click at [232, 111] on link "Most frequent questions:" at bounding box center [234, 109] width 67 height 7
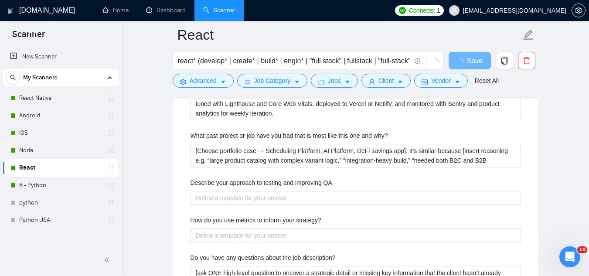
scroll to position [1612, 0]
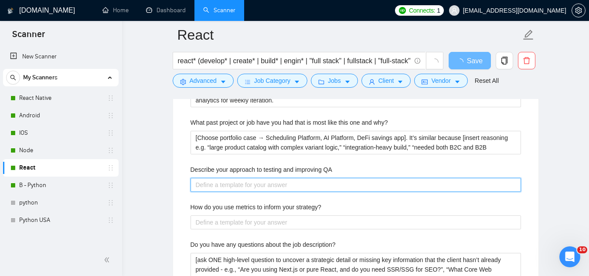
click at [281, 187] on QA "Describe your approach to testing and improving QA" at bounding box center [355, 185] width 330 height 14
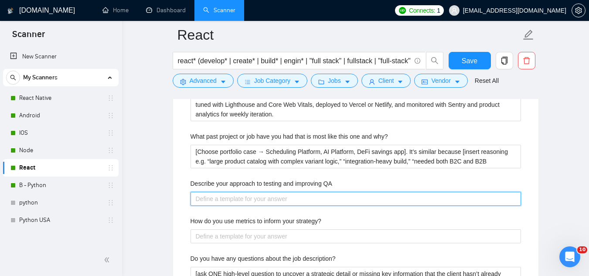
click at [300, 201] on QA "Describe your approach to testing and improving QA" at bounding box center [355, 199] width 330 height 14
paste QA "• [Automated: unit/integration (Jest, React Testing Library); e2e (Cypress/Play…"
type QA "• [Automated: unit/integration (Jest, React Testing Library); e2e (Cypress/Play…"
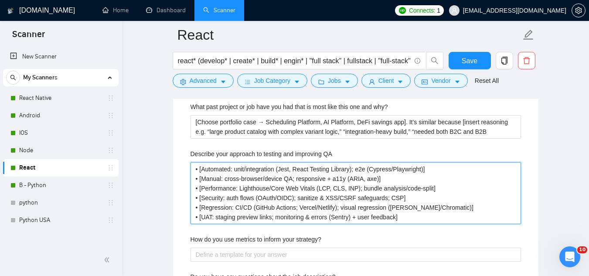
scroll to position [1656, 0]
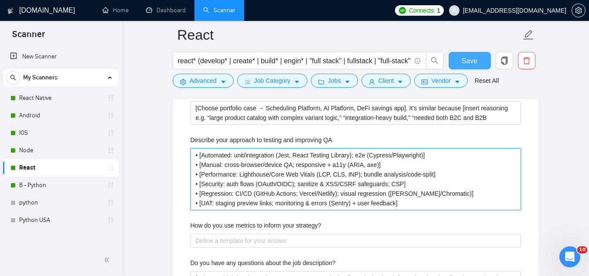
type QA "• [Automated: unit/integration (Jest, React Testing Library); e2e (Cypress/Play…"
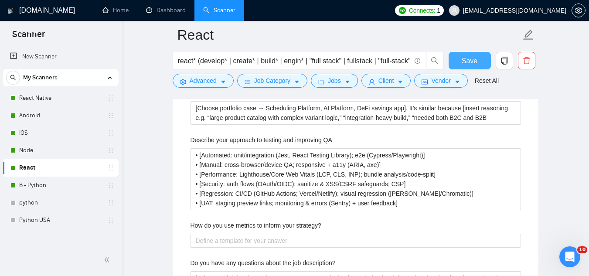
click at [463, 64] on span "Save" at bounding box center [469, 60] width 16 height 11
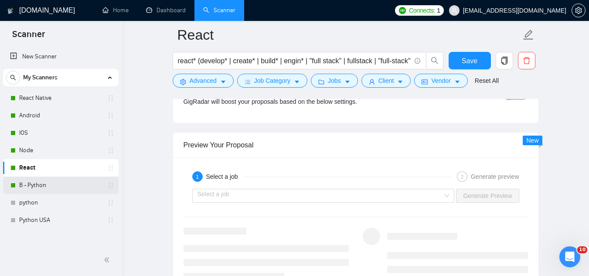
click at [80, 188] on link "B - Python" at bounding box center [60, 184] width 83 height 17
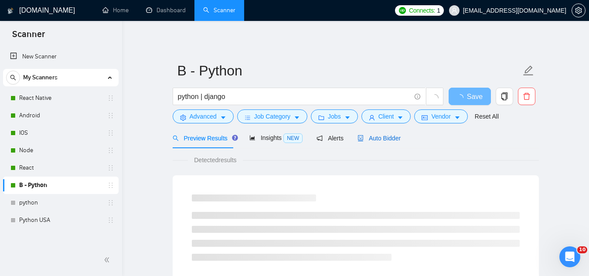
click at [368, 139] on span "Auto Bidder" at bounding box center [378, 138] width 43 height 7
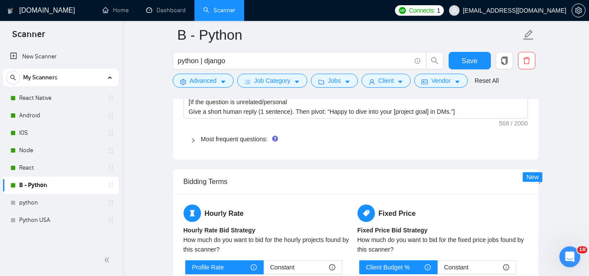
scroll to position [1351, 0]
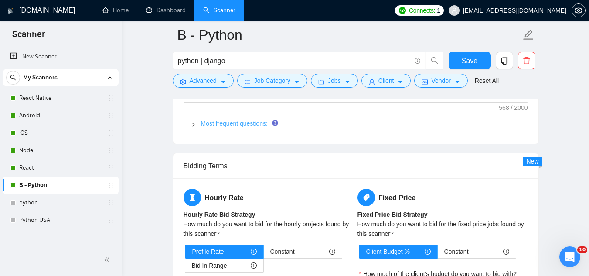
click at [235, 121] on link "Most frequent questions:" at bounding box center [234, 123] width 67 height 7
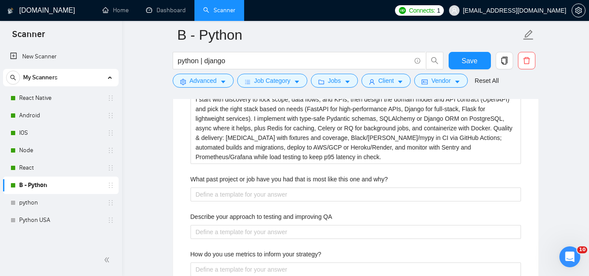
scroll to position [1612, 0]
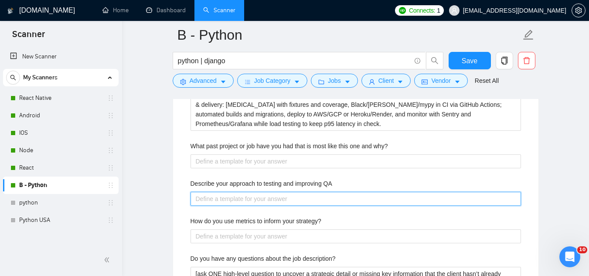
click at [280, 197] on QA "Describe your approach to testing and improving QA" at bounding box center [355, 199] width 330 height 14
paste QA "• [Automated: unit/integration (PyTest + HTTPX/requests); contract/e2e (Schemat…"
type QA "• [Automated: unit/integration (PyTest + HTTPX/requests); contract/e2e (Schemat…"
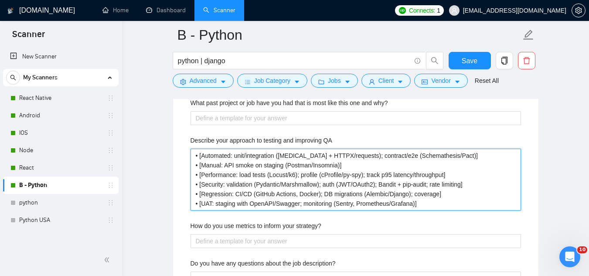
scroll to position [1656, 0]
type QA "• [Automated: unit/integration (PyTest + HTTPX/requests); contract/e2e (Schemat…"
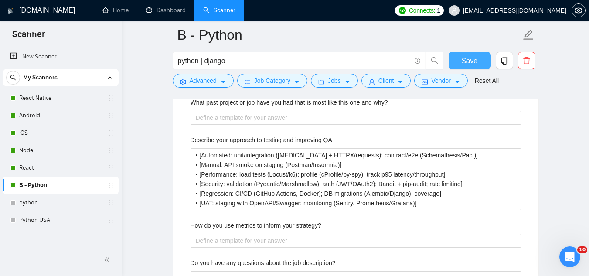
click at [467, 62] on span "Save" at bounding box center [469, 60] width 16 height 11
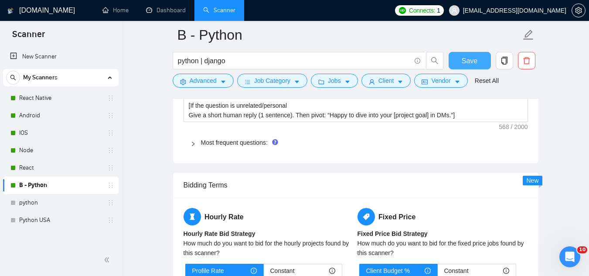
scroll to position [1351, 0]
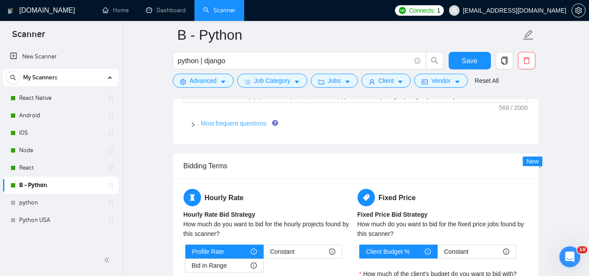
click at [239, 123] on link "Most frequent questions:" at bounding box center [234, 123] width 67 height 7
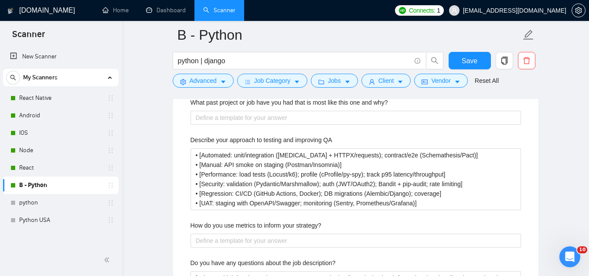
scroll to position [1612, 0]
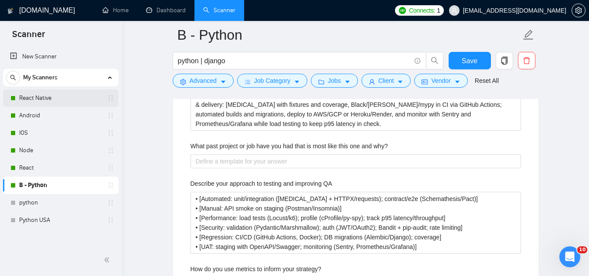
click at [71, 99] on link "React Native" at bounding box center [60, 97] width 83 height 17
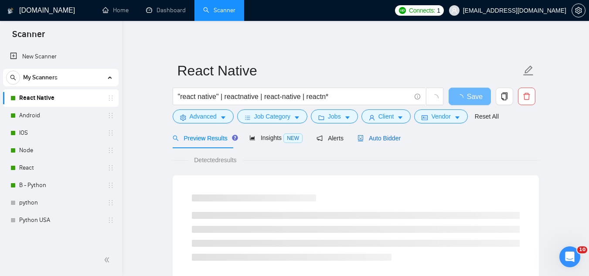
click at [385, 142] on div "Auto Bidder" at bounding box center [378, 138] width 43 height 10
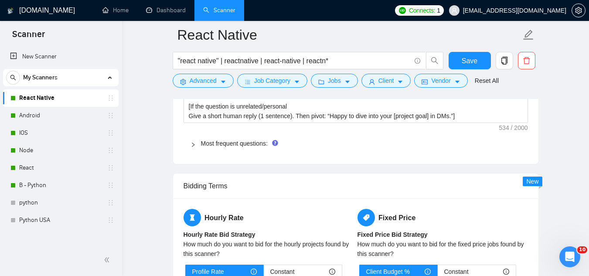
scroll to position [1351, 0]
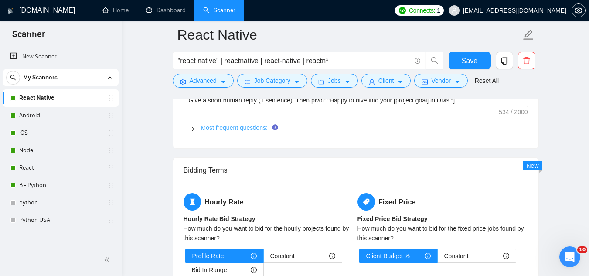
click at [246, 128] on link "Most frequent questions:" at bounding box center [234, 127] width 67 height 7
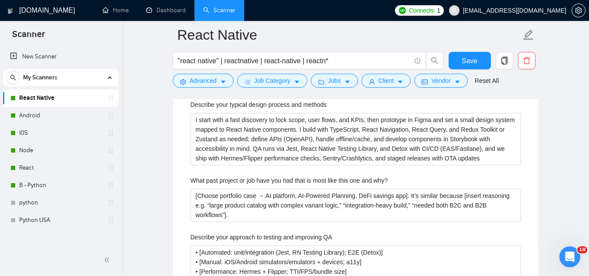
scroll to position [1656, 0]
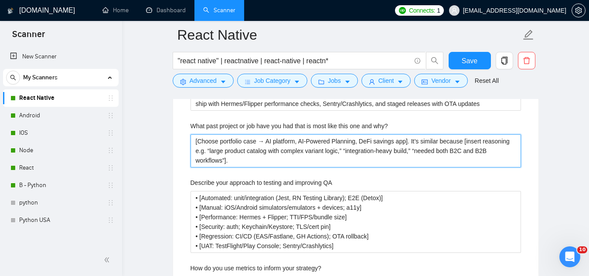
click at [245, 142] on why\? "[Choose portfolio case → AI platform, AI-Powered Planning, DeFi savings app]. I…" at bounding box center [355, 150] width 330 height 33
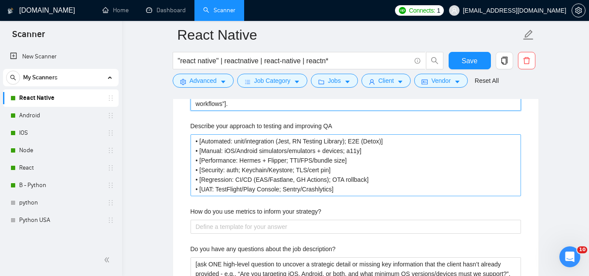
scroll to position [1787, 0]
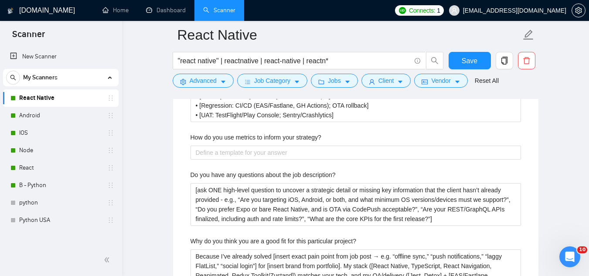
click at [548, 10] on span "[EMAIL_ADDRESS][DOMAIN_NAME]" at bounding box center [514, 10] width 103 height 0
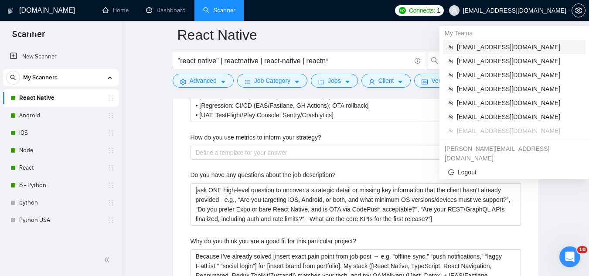
click at [488, 45] on span "[EMAIL_ADDRESS][DOMAIN_NAME]" at bounding box center [518, 47] width 123 height 10
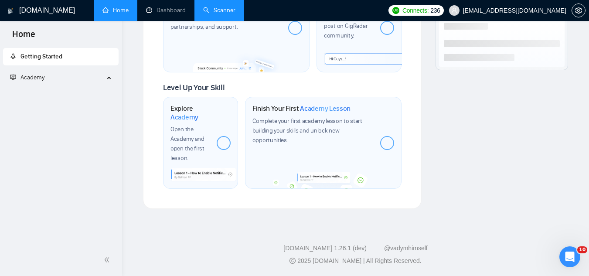
scroll to position [526, 0]
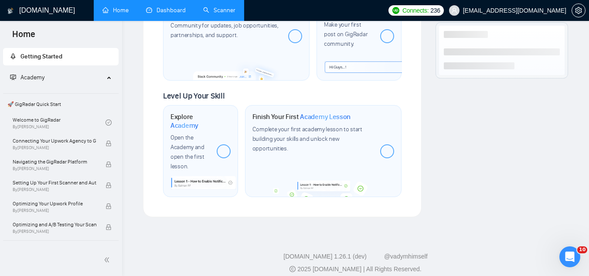
drag, startPoint x: 167, startPoint y: 13, endPoint x: 187, endPoint y: 11, distance: 20.5
click at [167, 12] on link "Dashboard" at bounding box center [166, 10] width 40 height 7
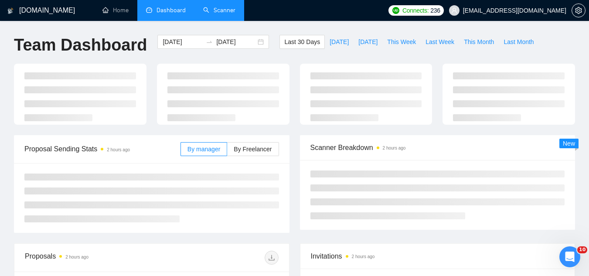
click at [216, 7] on link "Scanner" at bounding box center [219, 10] width 32 height 7
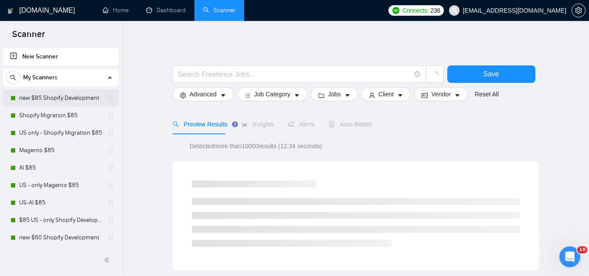
click at [81, 101] on link "new $85 Shopify Development" at bounding box center [60, 97] width 83 height 17
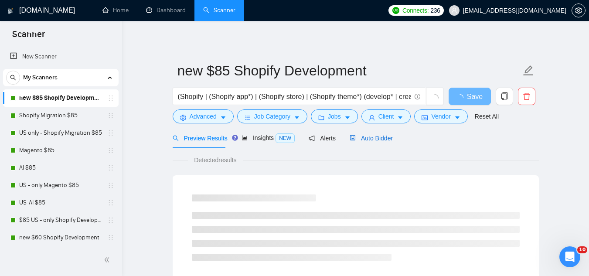
click at [372, 139] on span "Auto Bidder" at bounding box center [370, 138] width 43 height 7
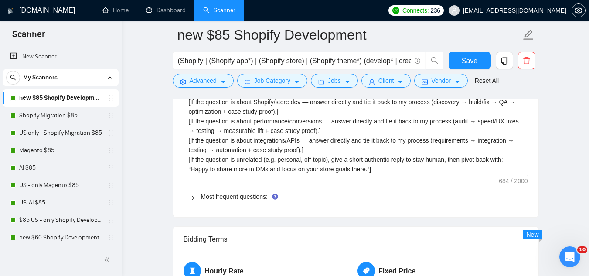
scroll to position [1351, 0]
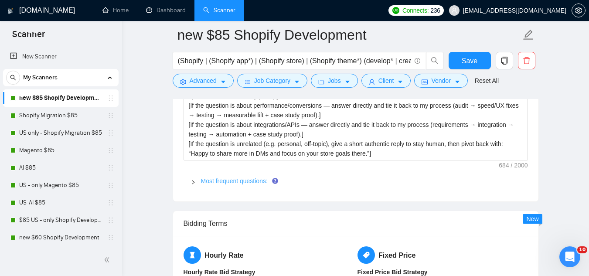
click at [229, 177] on link "Most frequent questions:" at bounding box center [234, 180] width 67 height 7
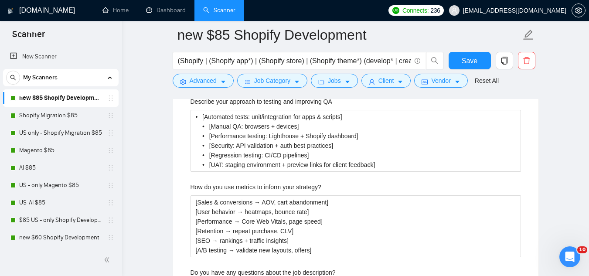
scroll to position [1743, 0]
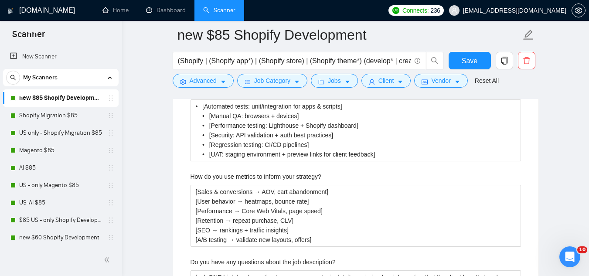
click at [220, 172] on label "How do you use metrics to inform your strategy?" at bounding box center [255, 177] width 131 height 10
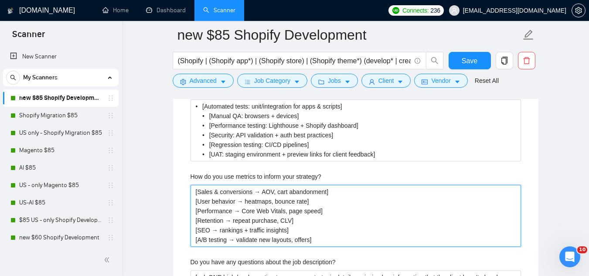
click at [220, 185] on strategy\? "[Sales & conversions → AOV, cart abandonment] [User behavior → heatmaps, bounce…" at bounding box center [355, 216] width 330 height 62
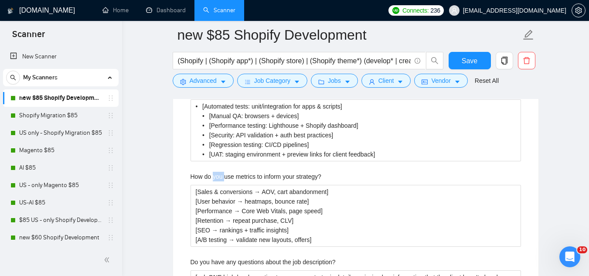
click at [220, 172] on label "How do you use metrics to inform your strategy?" at bounding box center [255, 177] width 131 height 10
click at [220, 185] on strategy\? "[Sales & conversions → AOV, cart abandonment] [User behavior → heatmaps, bounce…" at bounding box center [355, 216] width 330 height 62
click at [220, 172] on label "How do you use metrics to inform your strategy?" at bounding box center [255, 177] width 131 height 10
click at [220, 185] on strategy\? "[Sales & conversions → AOV, cart abandonment] [User behavior → heatmaps, bounce…" at bounding box center [355, 216] width 330 height 62
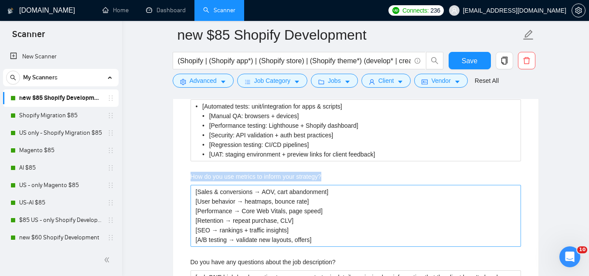
copy label "How do you use metrics to inform your strategy?"
click at [224, 185] on strategy\? "[Sales & conversions → AOV, cart abandonment] [User behavior → heatmaps, bounce…" at bounding box center [355, 216] width 330 height 62
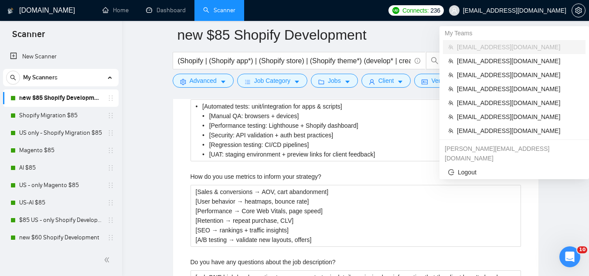
click at [521, 10] on span "[EMAIL_ADDRESS][DOMAIN_NAME]" at bounding box center [514, 10] width 103 height 0
click at [498, 132] on span "[EMAIL_ADDRESS][DOMAIN_NAME]" at bounding box center [518, 131] width 123 height 10
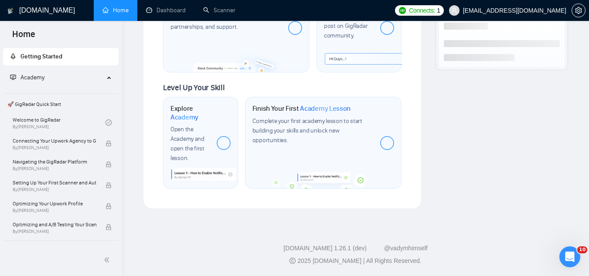
scroll to position [526, 0]
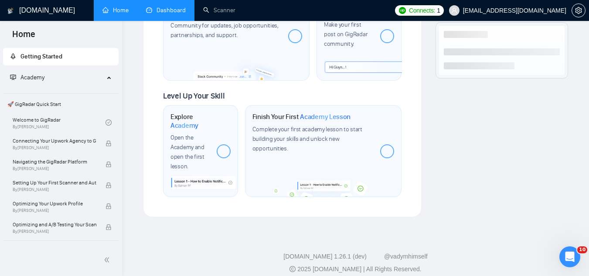
click at [177, 7] on link "Dashboard" at bounding box center [166, 10] width 40 height 7
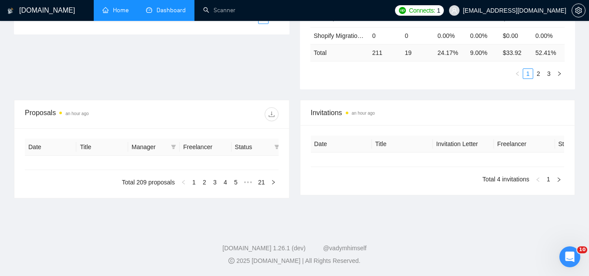
type input "[DATE]"
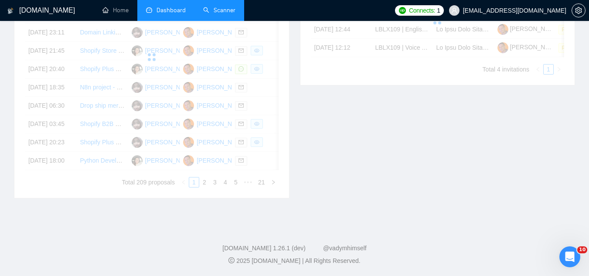
scroll to position [244, 0]
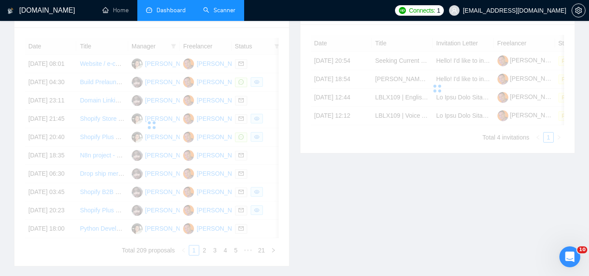
click at [210, 10] on link "Scanner" at bounding box center [219, 10] width 32 height 7
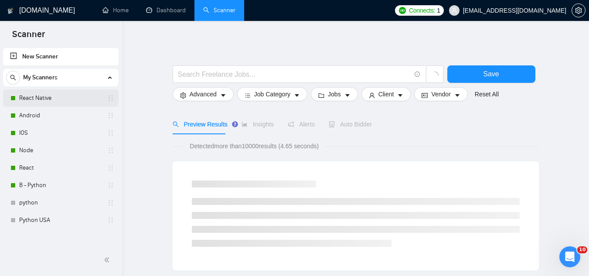
click at [83, 101] on link "React Native" at bounding box center [60, 97] width 83 height 17
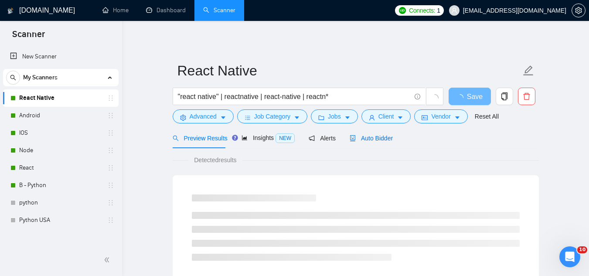
click at [353, 139] on span "Auto Bidder" at bounding box center [370, 138] width 43 height 7
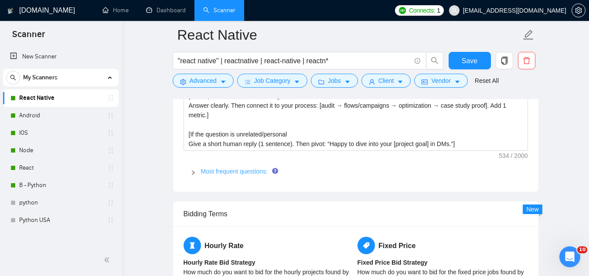
click at [234, 173] on link "Most frequent questions:" at bounding box center [234, 171] width 67 height 7
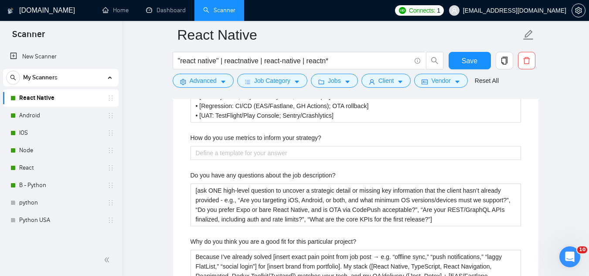
scroll to position [1787, 0]
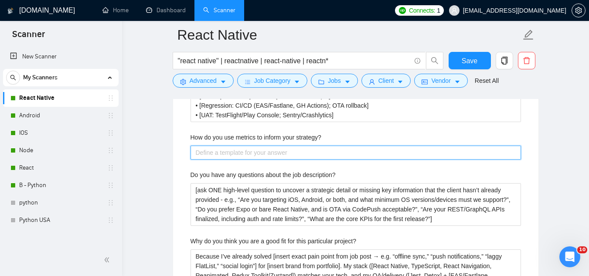
click at [236, 150] on strategy\? "How do you use metrics to inform your strategy?" at bounding box center [355, 153] width 330 height 14
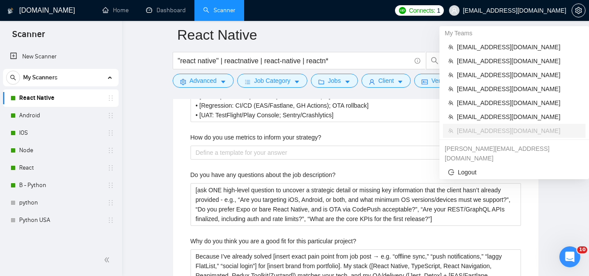
click at [508, 5] on span "[EMAIL_ADDRESS][DOMAIN_NAME]" at bounding box center [508, 11] width 128 height 28
click at [490, 47] on span "[EMAIL_ADDRESS][DOMAIN_NAME]" at bounding box center [518, 47] width 123 height 10
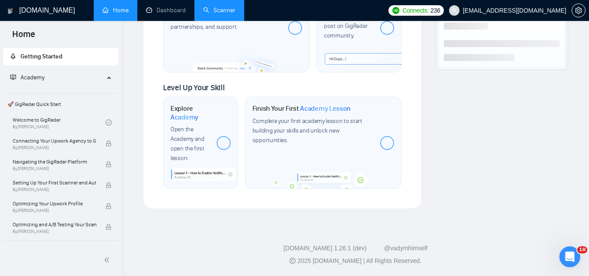
scroll to position [526, 0]
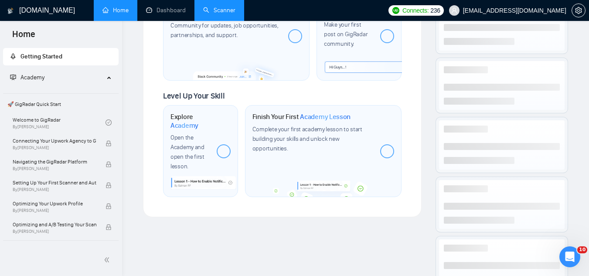
click at [226, 23] on span "Connect with the GigRadar Slack Community for updates, job opportunities, partn…" at bounding box center [224, 25] width 108 height 27
click at [214, 7] on link "Scanner" at bounding box center [219, 10] width 32 height 7
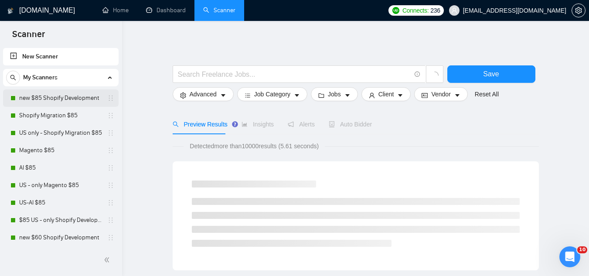
click at [56, 102] on link "new $85 Shopify Development" at bounding box center [60, 97] width 83 height 17
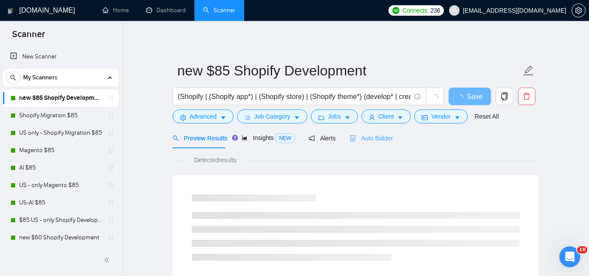
click at [367, 144] on div "Auto Bidder" at bounding box center [370, 138] width 43 height 20
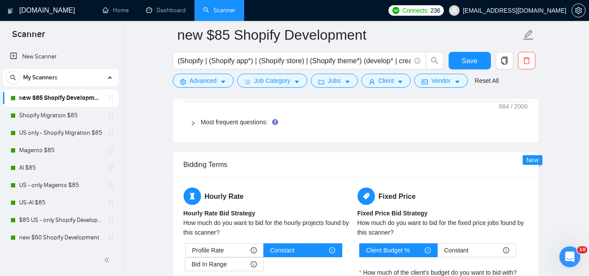
scroll to position [1394, 0]
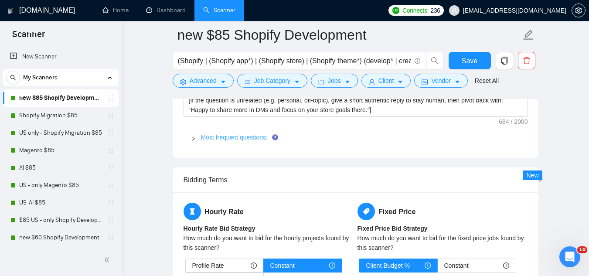
click at [226, 134] on link "Most frequent questions:" at bounding box center [234, 137] width 67 height 7
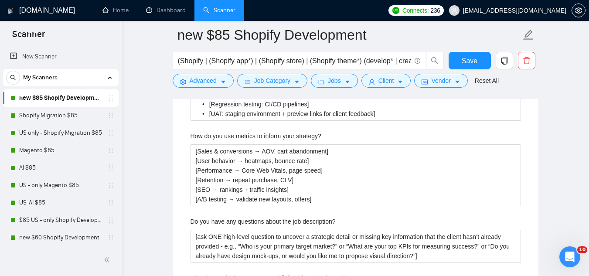
scroll to position [1787, 0]
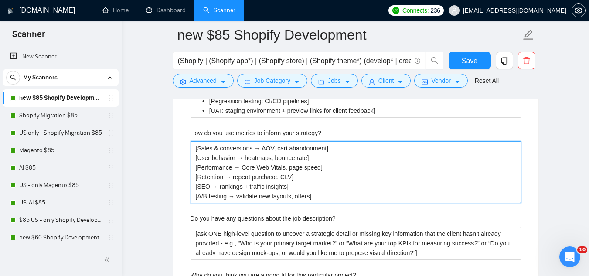
drag, startPoint x: 196, startPoint y: 135, endPoint x: 329, endPoint y: 187, distance: 142.7
click at [329, 187] on strategy\? "[Sales & conversions → AOV, cart abandonment] [User behavior → heatmaps, bounce…" at bounding box center [355, 172] width 330 height 62
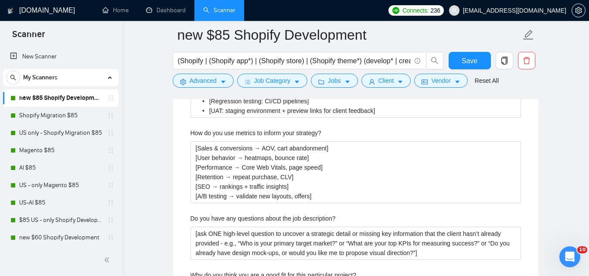
click at [538, 18] on span "[EMAIL_ADDRESS][DOMAIN_NAME]" at bounding box center [508, 11] width 128 height 28
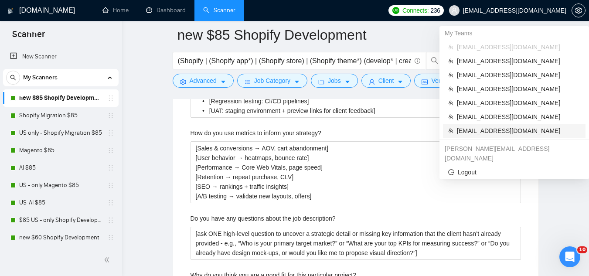
click at [501, 128] on span "[EMAIL_ADDRESS][DOMAIN_NAME]" at bounding box center [518, 131] width 123 height 10
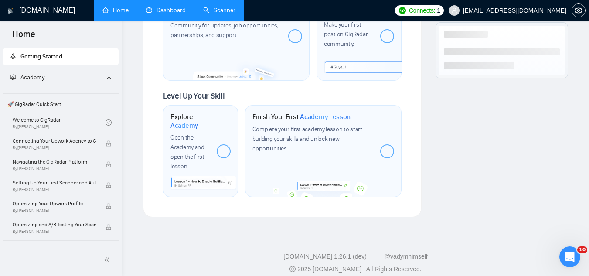
click at [175, 14] on link "Dashboard" at bounding box center [166, 10] width 40 height 7
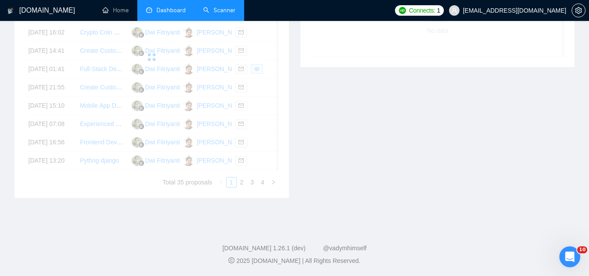
scroll to position [244, 0]
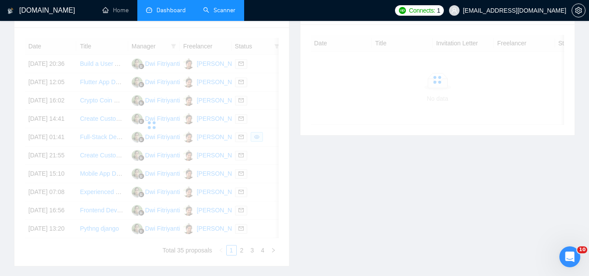
click at [211, 9] on link "Scanner" at bounding box center [219, 10] width 32 height 7
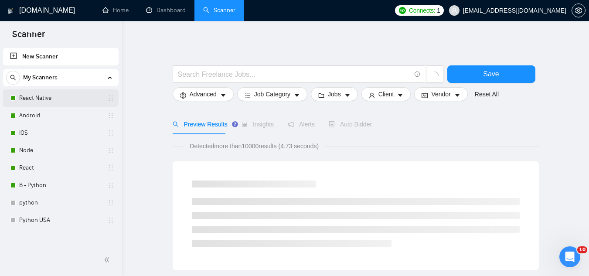
click at [49, 94] on link "React Native" at bounding box center [60, 97] width 83 height 17
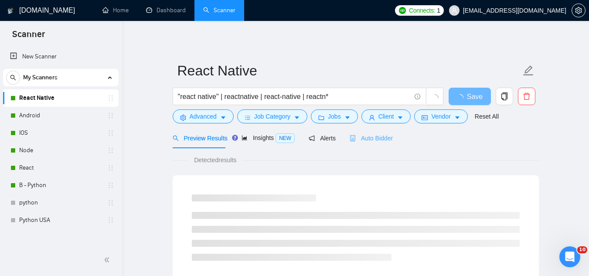
click at [365, 143] on div "Auto Bidder" at bounding box center [370, 138] width 43 height 20
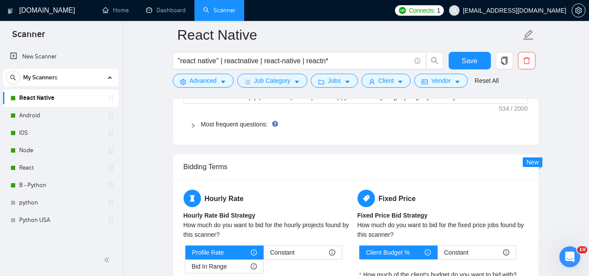
scroll to position [1351, 0]
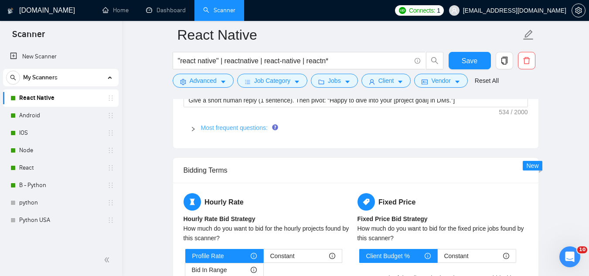
click at [236, 127] on link "Most frequent questions:" at bounding box center [234, 127] width 67 height 7
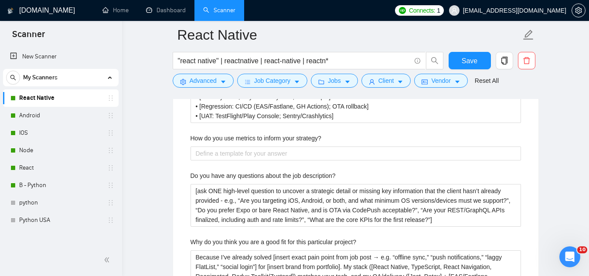
scroll to position [1787, 0]
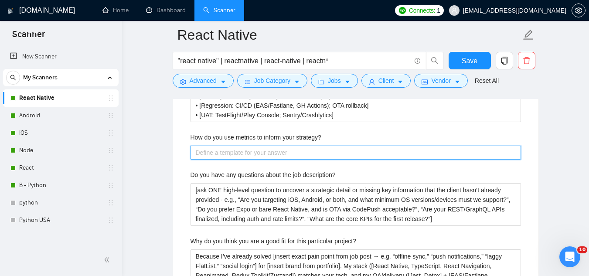
click at [255, 151] on strategy\? "How do you use metrics to inform your strategy?" at bounding box center [355, 153] width 330 height 14
paste strategy\? "[Activation & conversion → onboarding completion, first key action, trial→paid]…"
type strategy\? "[Activation & conversion → onboarding completion, first key action, trial→paid]…"
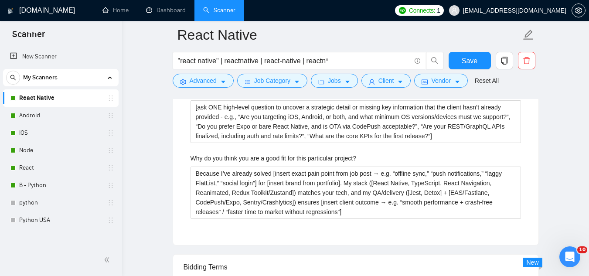
scroll to position [2004, 0]
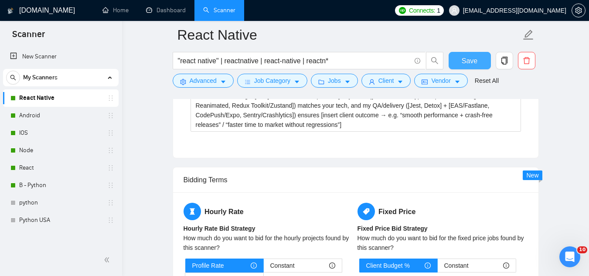
type strategy\? "[Activation & conversion → onboarding completion, first key action, trial→paid]…"
click at [463, 61] on span "Save" at bounding box center [469, 60] width 16 height 11
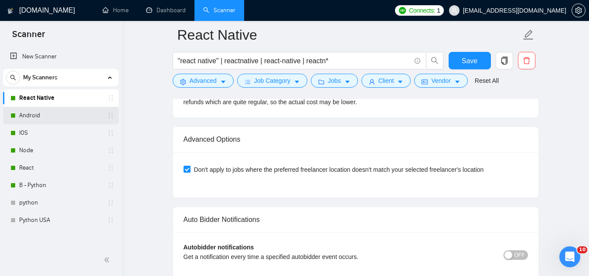
click at [51, 124] on link "Android" at bounding box center [60, 115] width 83 height 17
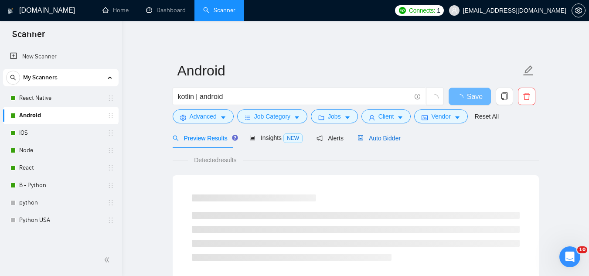
click at [369, 141] on span "Auto Bidder" at bounding box center [378, 138] width 43 height 7
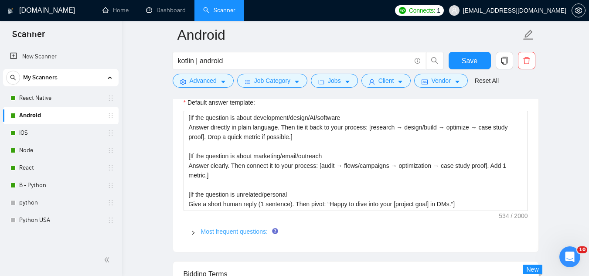
scroll to position [1264, 0]
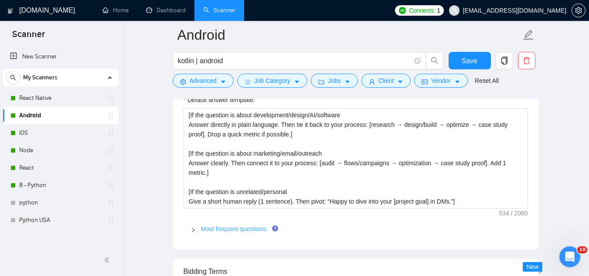
click at [218, 230] on link "Most frequent questions:" at bounding box center [234, 228] width 67 height 7
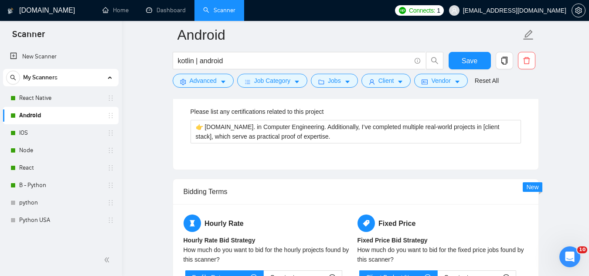
scroll to position [1612, 0]
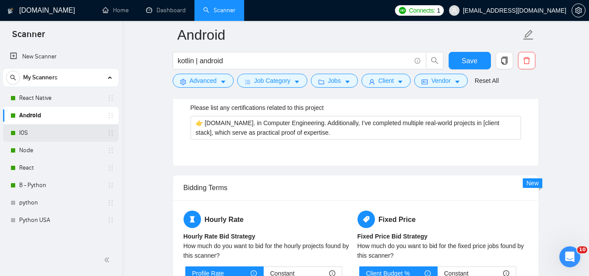
click at [70, 133] on link "IOS" at bounding box center [60, 132] width 83 height 17
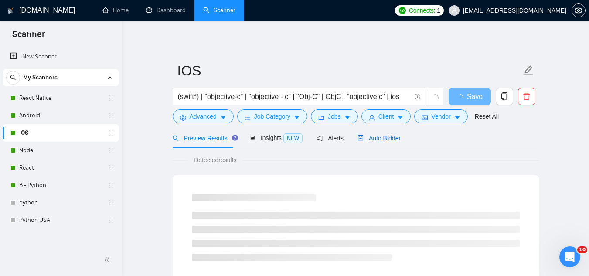
click at [387, 136] on span "Auto Bidder" at bounding box center [378, 138] width 43 height 7
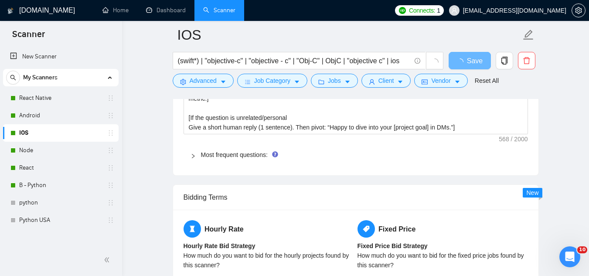
scroll to position [1307, 0]
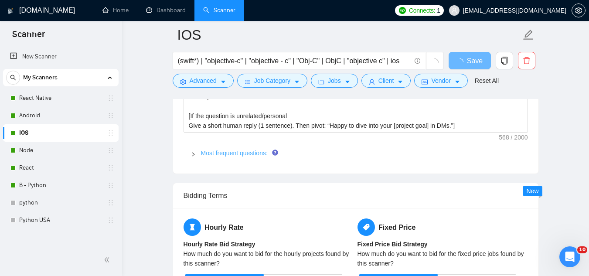
click at [232, 153] on link "Most frequent questions:" at bounding box center [234, 152] width 67 height 7
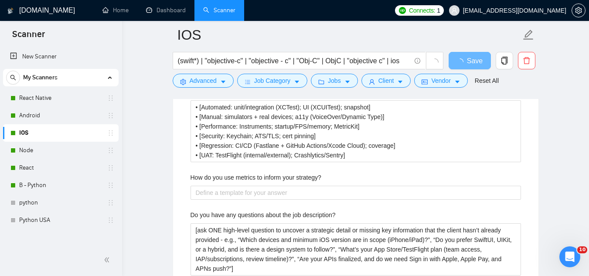
scroll to position [1743, 0]
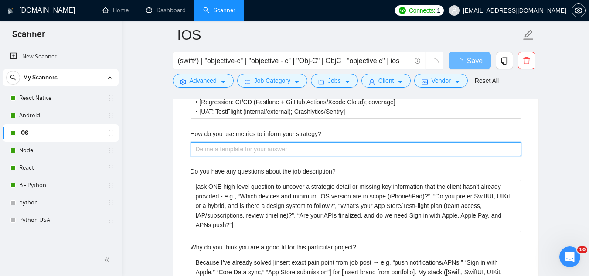
click at [232, 147] on strategy\? "How do you use metrics to inform your strategy?" at bounding box center [355, 149] width 330 height 14
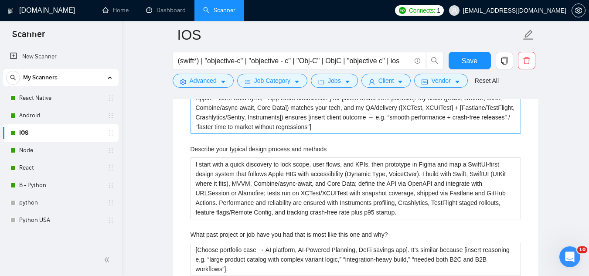
scroll to position [1787, 0]
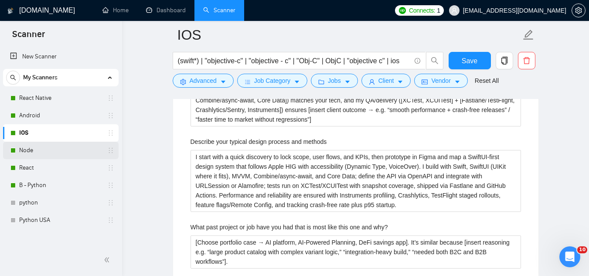
click at [64, 157] on link "Node" at bounding box center [60, 150] width 83 height 17
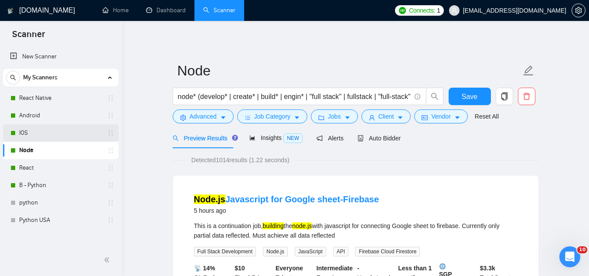
click at [73, 133] on link "IOS" at bounding box center [60, 132] width 83 height 17
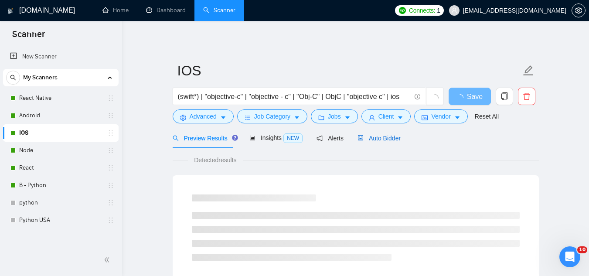
click at [364, 139] on span "Auto Bidder" at bounding box center [378, 138] width 43 height 7
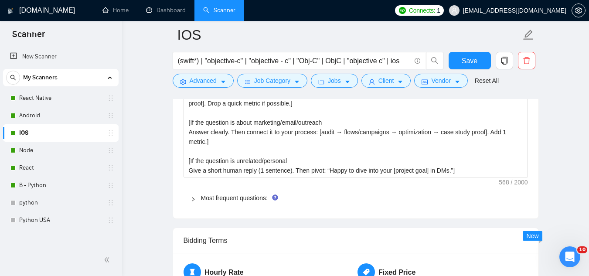
scroll to position [1351, 0]
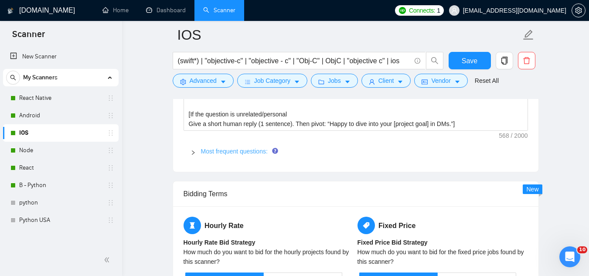
click at [244, 153] on link "Most frequent questions:" at bounding box center [234, 151] width 67 height 7
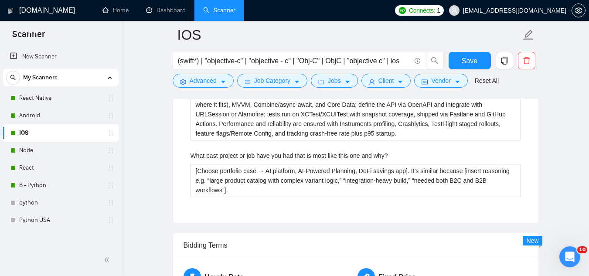
scroll to position [1874, 0]
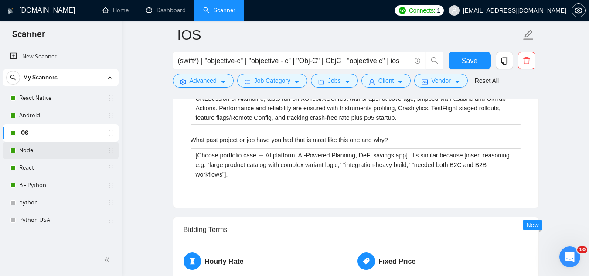
click at [49, 146] on link "Node" at bounding box center [60, 150] width 83 height 17
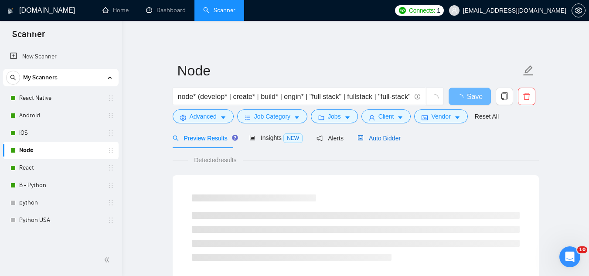
click at [378, 139] on span "Auto Bidder" at bounding box center [378, 138] width 43 height 7
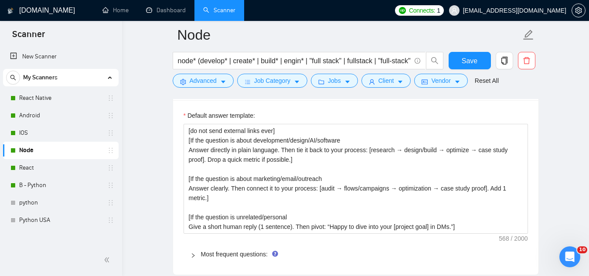
scroll to position [1351, 0]
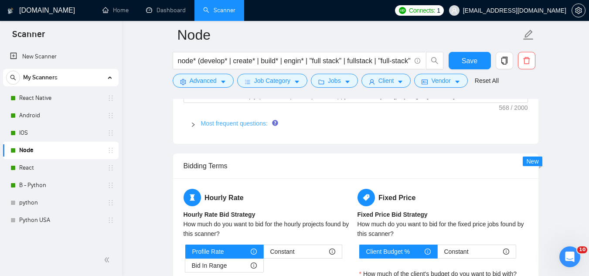
click at [232, 122] on link "Most frequent questions:" at bounding box center [234, 123] width 67 height 7
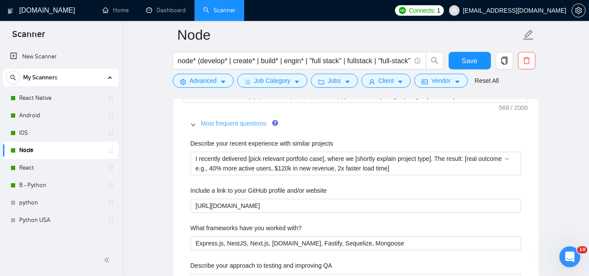
scroll to position [1220, 0]
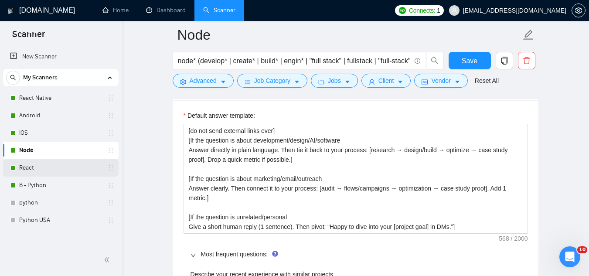
click at [72, 167] on link "React" at bounding box center [60, 167] width 83 height 17
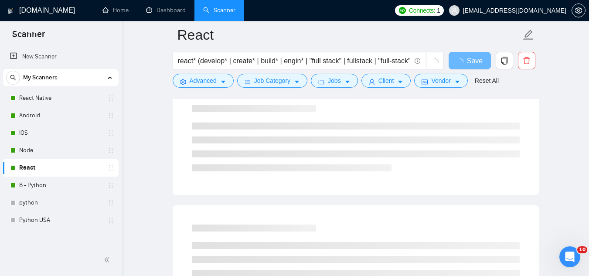
scroll to position [37, 0]
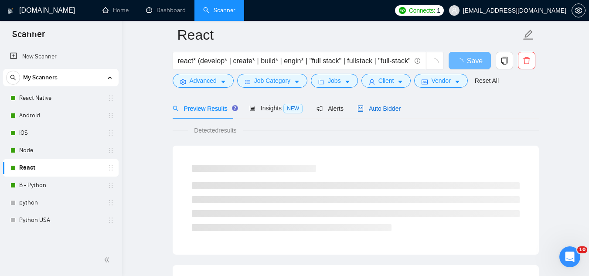
click at [375, 110] on span "Auto Bidder" at bounding box center [378, 108] width 43 height 7
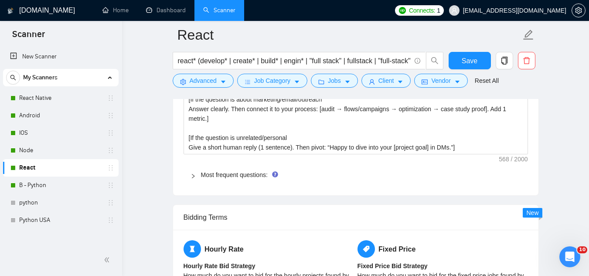
scroll to position [1300, 0]
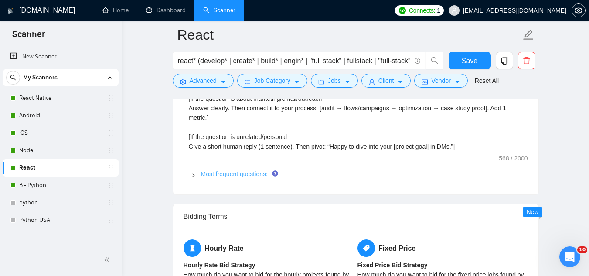
click at [224, 174] on link "Most frequent questions:" at bounding box center [234, 173] width 67 height 7
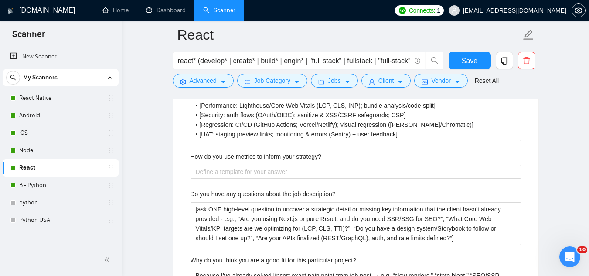
scroll to position [1736, 0]
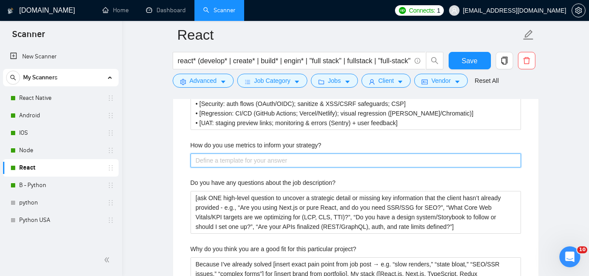
click at [273, 156] on strategy\? "How do you use metrics to inform your strategy?" at bounding box center [355, 160] width 330 height 14
paste strategy\? "[Conversion → funnel conversion, CTA CTR, form completion rate] [User behavior …"
type strategy\? "[Conversion → funnel conversion, CTA CTR, form completion rate] [User behavior …"
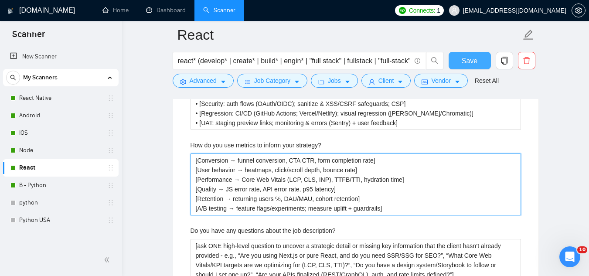
type strategy\? "[Conversion → funnel conversion, CTA CTR, form completion rate] [User behavior …"
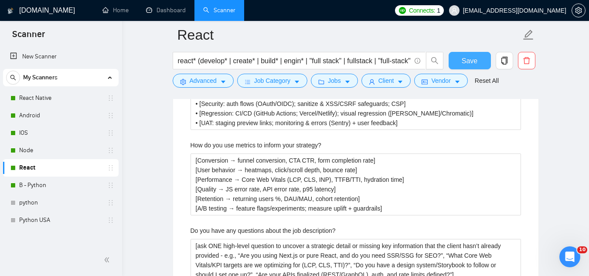
click at [463, 66] on span "Save" at bounding box center [469, 60] width 16 height 11
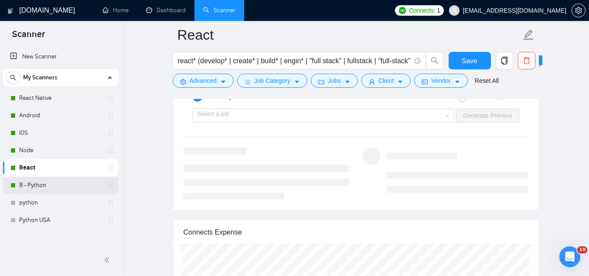
click at [63, 187] on link "B - Python" at bounding box center [60, 184] width 83 height 17
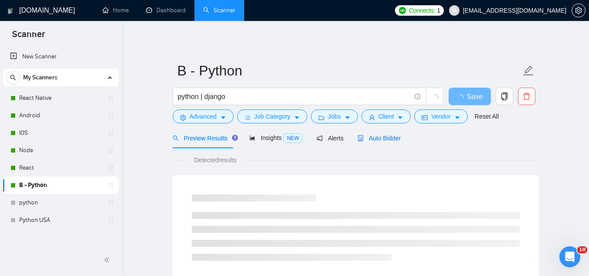
click at [383, 139] on span "Auto Bidder" at bounding box center [378, 138] width 43 height 7
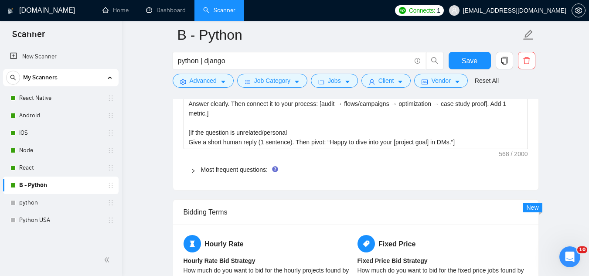
scroll to position [1307, 0]
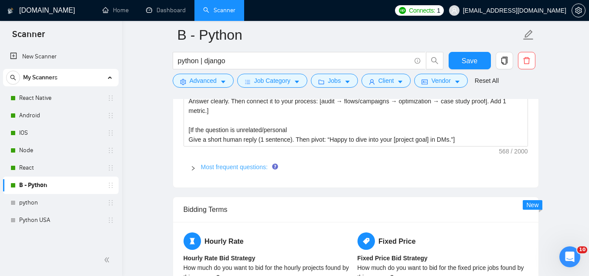
click at [239, 166] on link "Most frequent questions:" at bounding box center [234, 166] width 67 height 7
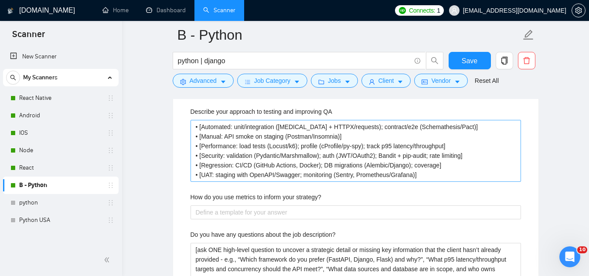
scroll to position [1699, 0]
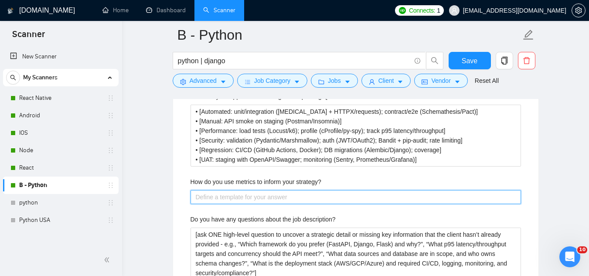
click at [247, 194] on strategy\? "How do you use metrics to inform your strategy?" at bounding box center [355, 197] width 330 height 14
paste strategy\? "[API performance → p95/p99 latency, RPS/throughput, 4xx/5xx error rate] [Reliab…"
type strategy\? "[API performance → p95/p99 latency, RPS/throughput, 4xx/5xx error rate] [Reliab…"
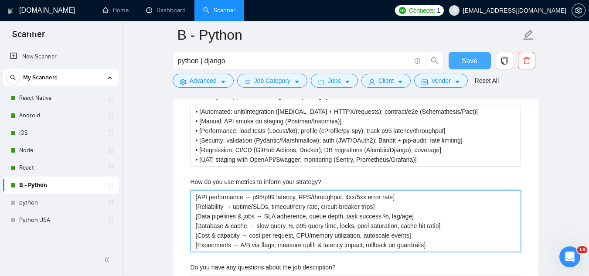
type strategy\? "[API performance → p95/p99 latency, RPS/throughput, 4xx/5xx error rate] [Reliab…"
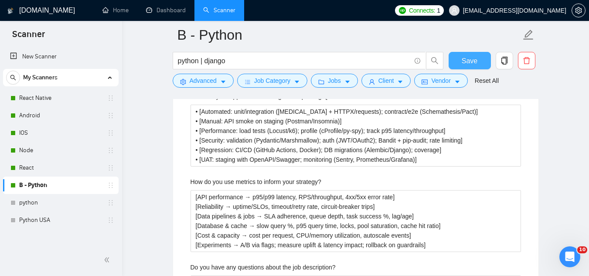
click at [462, 63] on span "Save" at bounding box center [469, 60] width 16 height 11
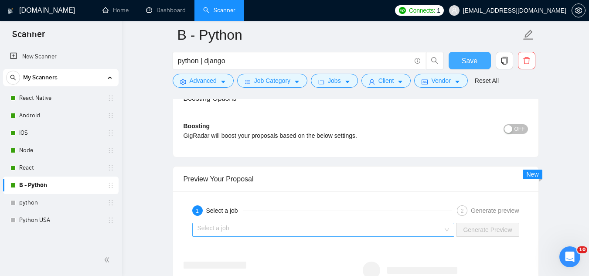
scroll to position [1569, 0]
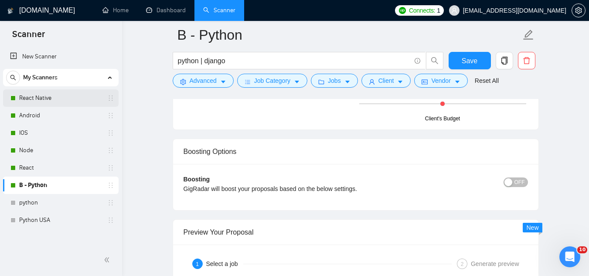
click at [63, 101] on link "React Native" at bounding box center [60, 97] width 83 height 17
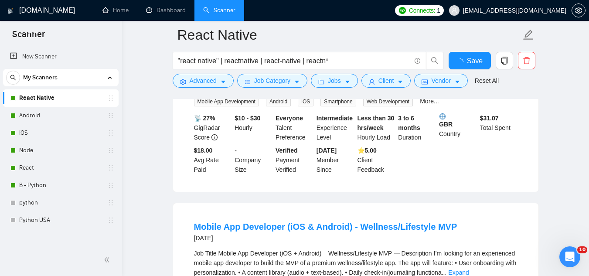
scroll to position [1569, 0]
